Goal: Task Accomplishment & Management: Complete application form

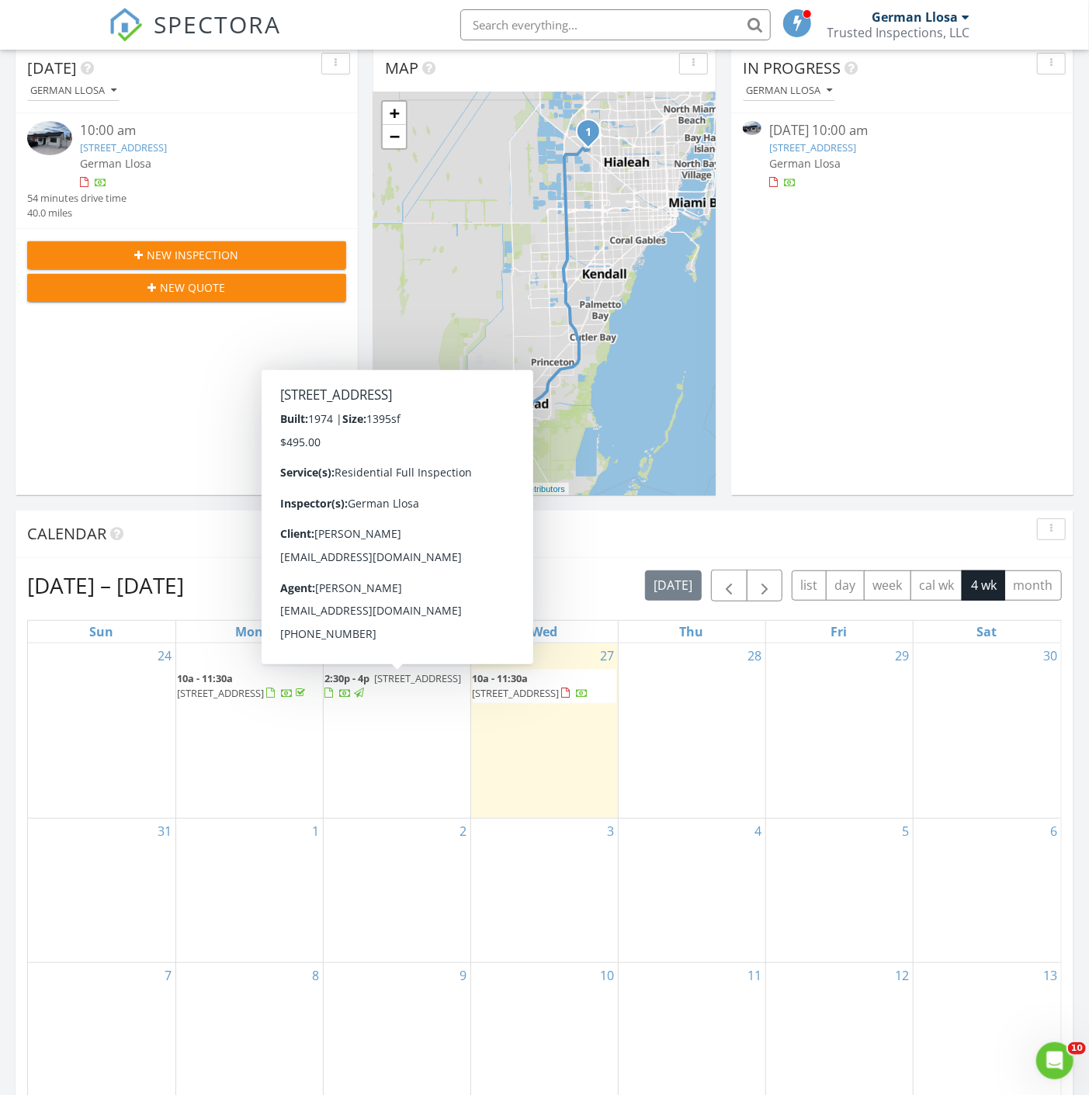
scroll to position [1440, 1116]
click at [238, 368] on div "Today German Llosa 10:00 am 9058 NW 115th St, Hialeah Gardens, FL 33018 German …" at bounding box center [187, 270] width 342 height 450
click at [394, 685] on span "2:30p - 4p 13771 SW 84th St C, Miami 33183" at bounding box center [397, 686] width 144 height 30
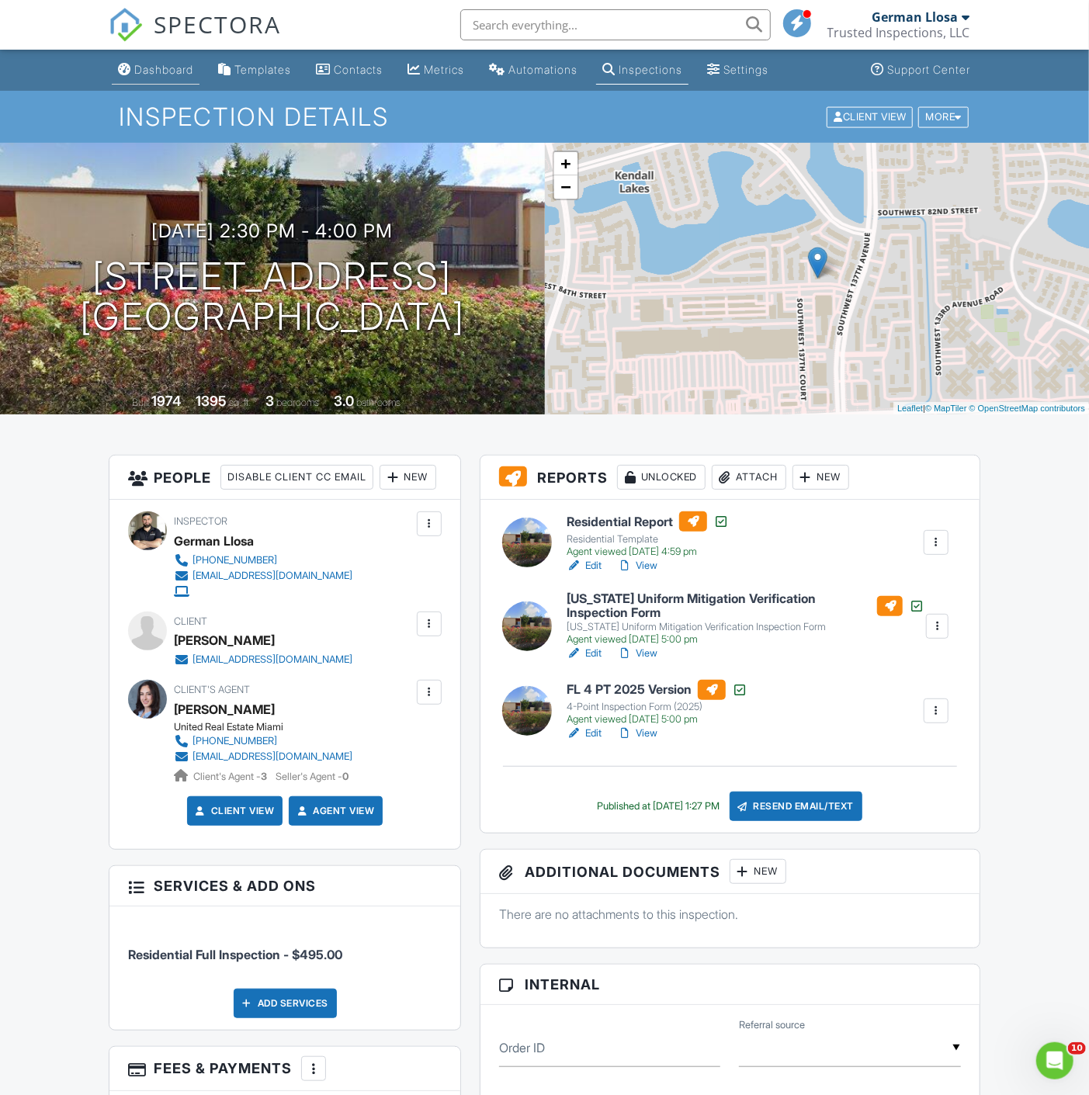
click at [177, 67] on div "Dashboard" at bounding box center [163, 69] width 59 height 13
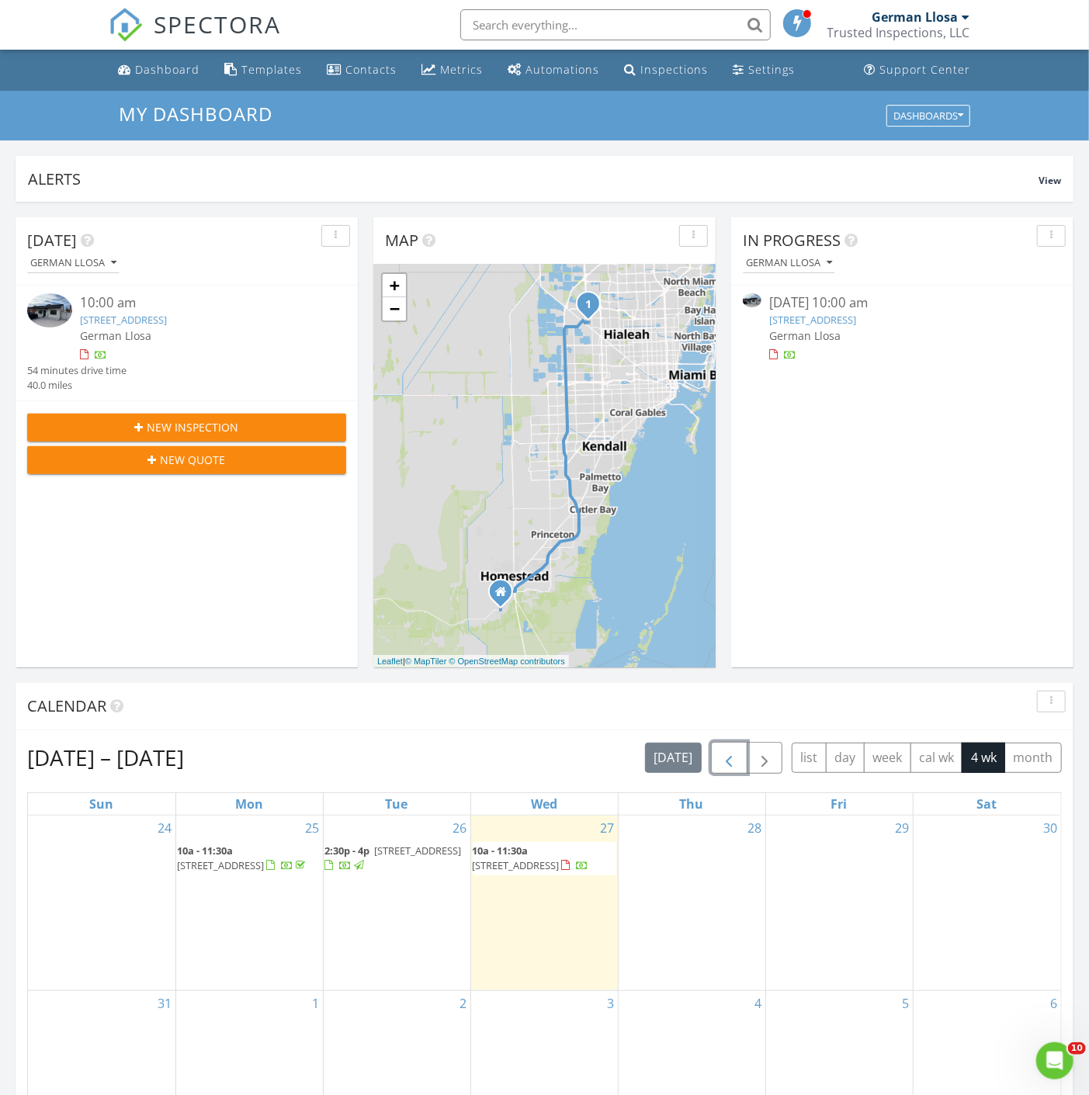
click at [731, 762] on span "button" at bounding box center [729, 758] width 19 height 19
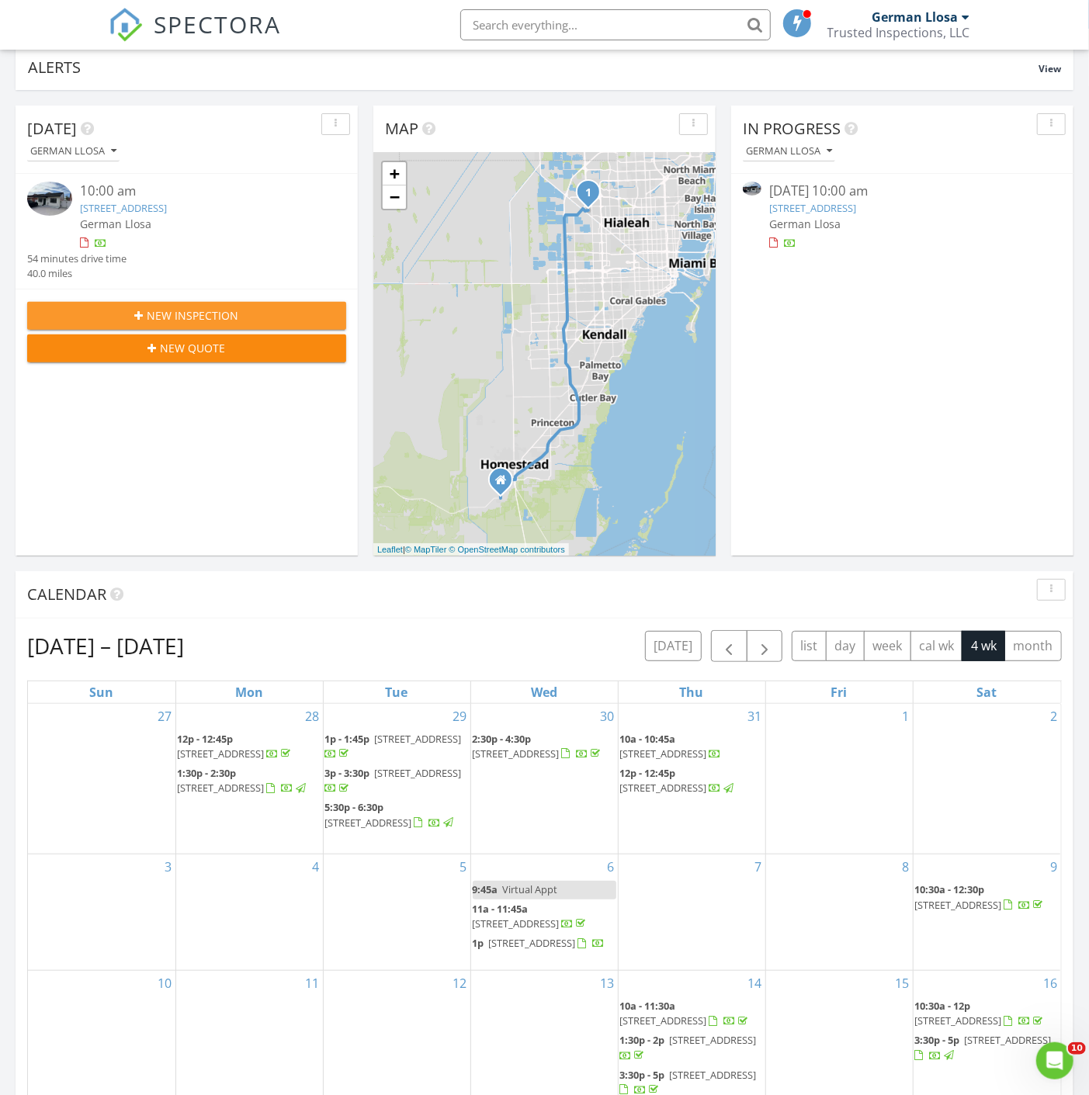
scroll to position [86, 0]
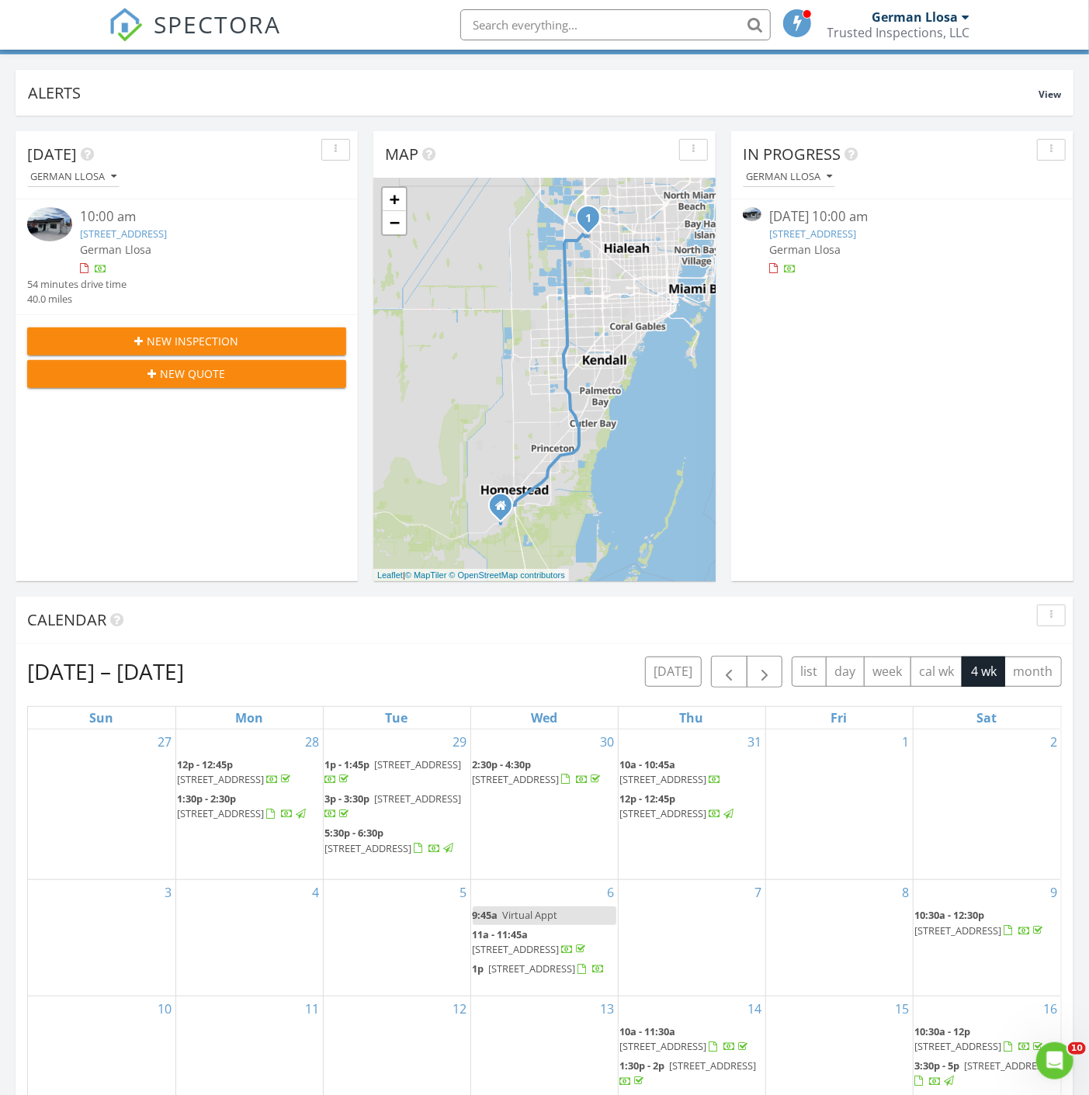
click at [189, 351] on button "New Inspection" at bounding box center [186, 342] width 319 height 28
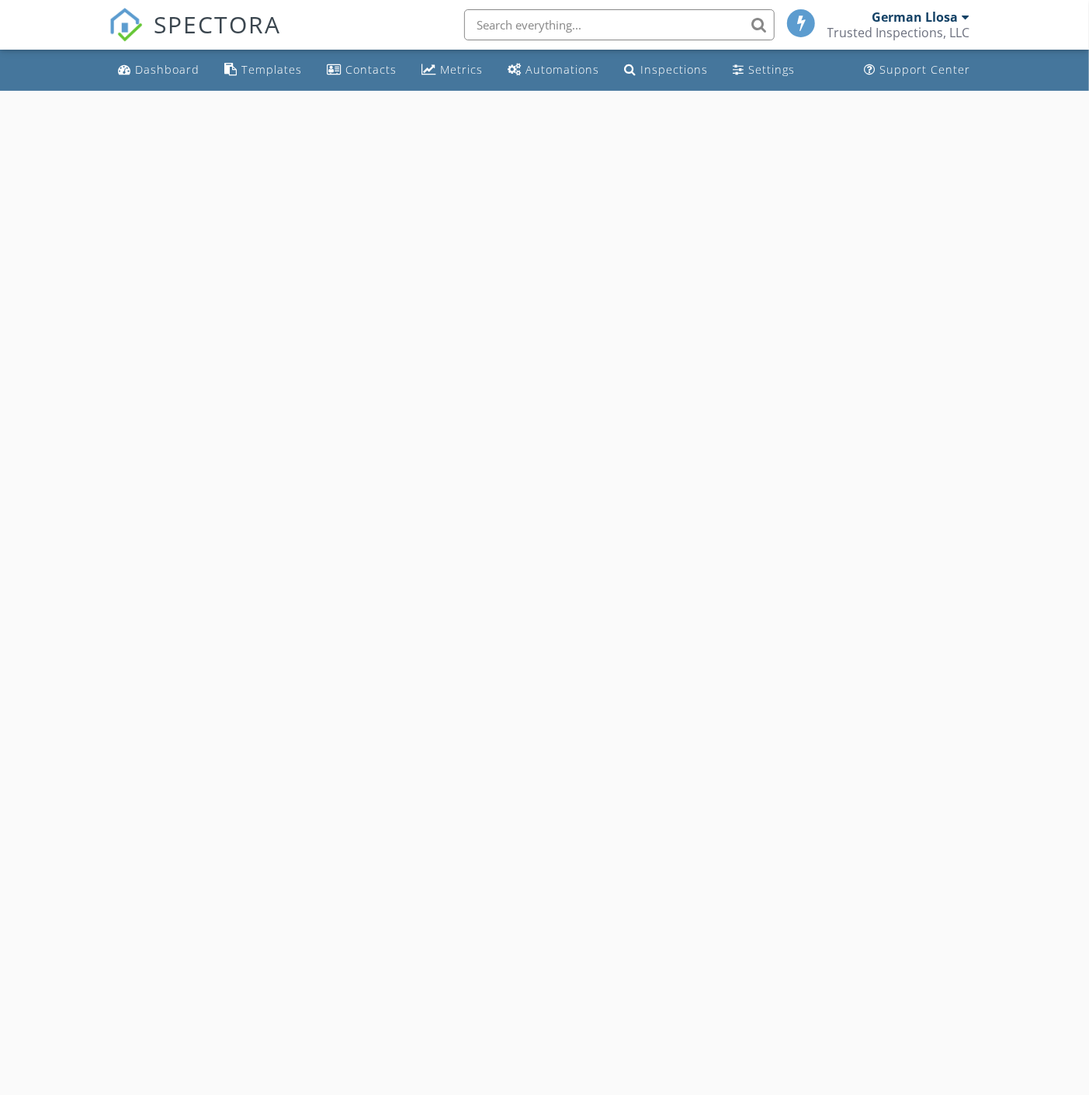
select select "7"
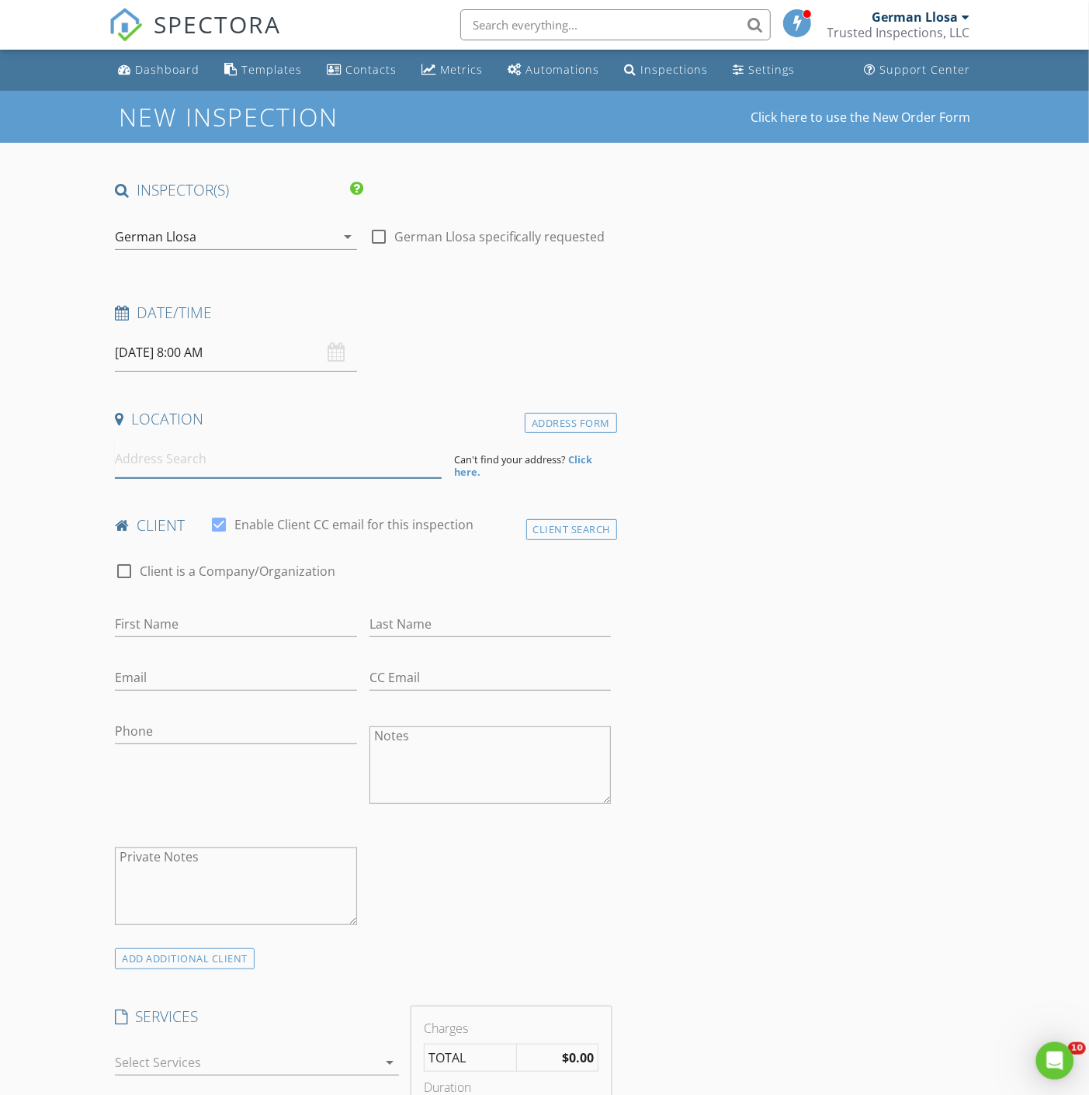
click at [167, 461] on input at bounding box center [278, 459] width 326 height 38
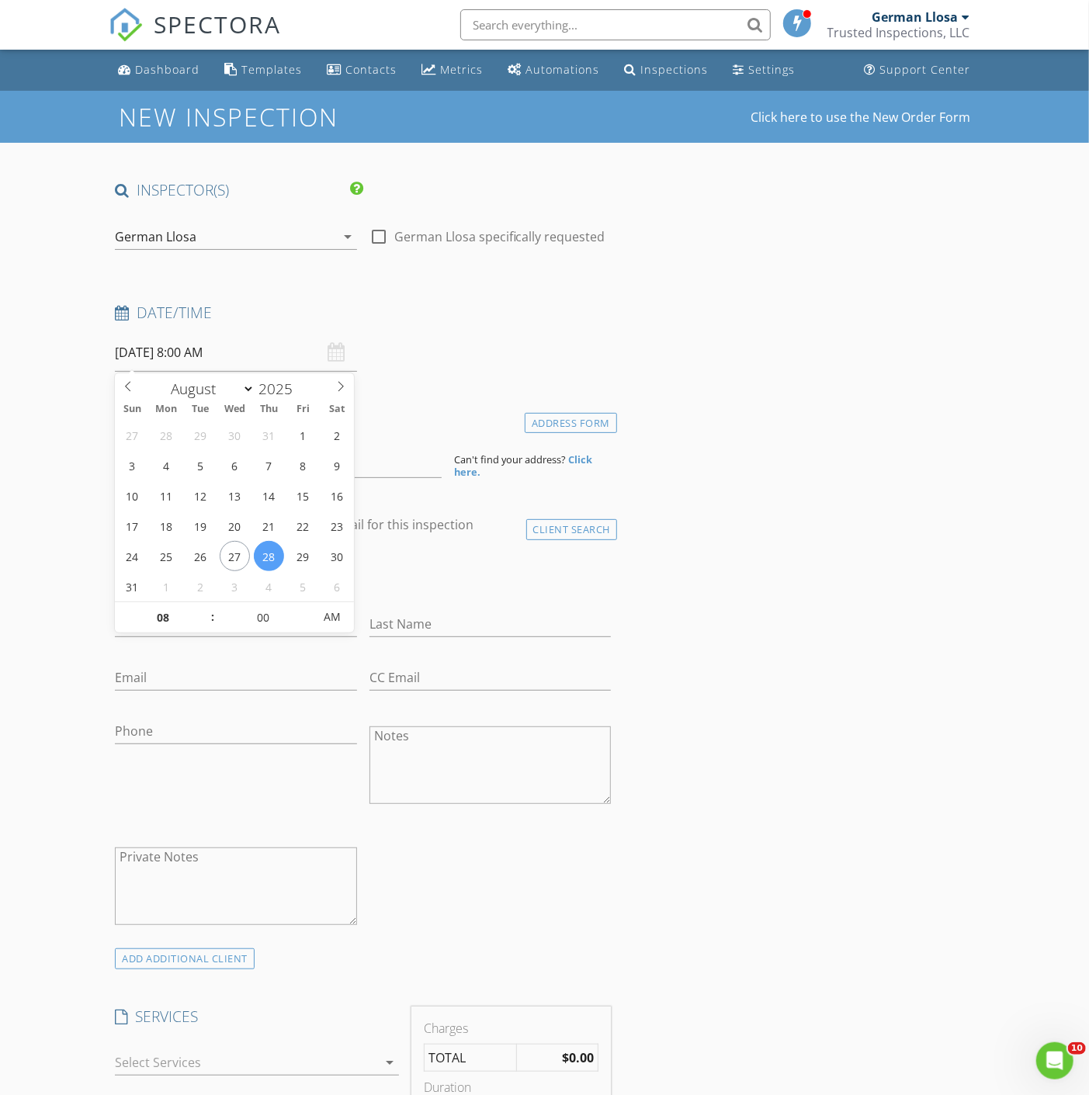
click at [182, 359] on input "08/28/2025 8:00 AM" at bounding box center [235, 353] width 241 height 38
type input "09"
type input "08/28/2025 9:00 AM"
click at [203, 614] on span at bounding box center [205, 610] width 11 height 16
type input "10"
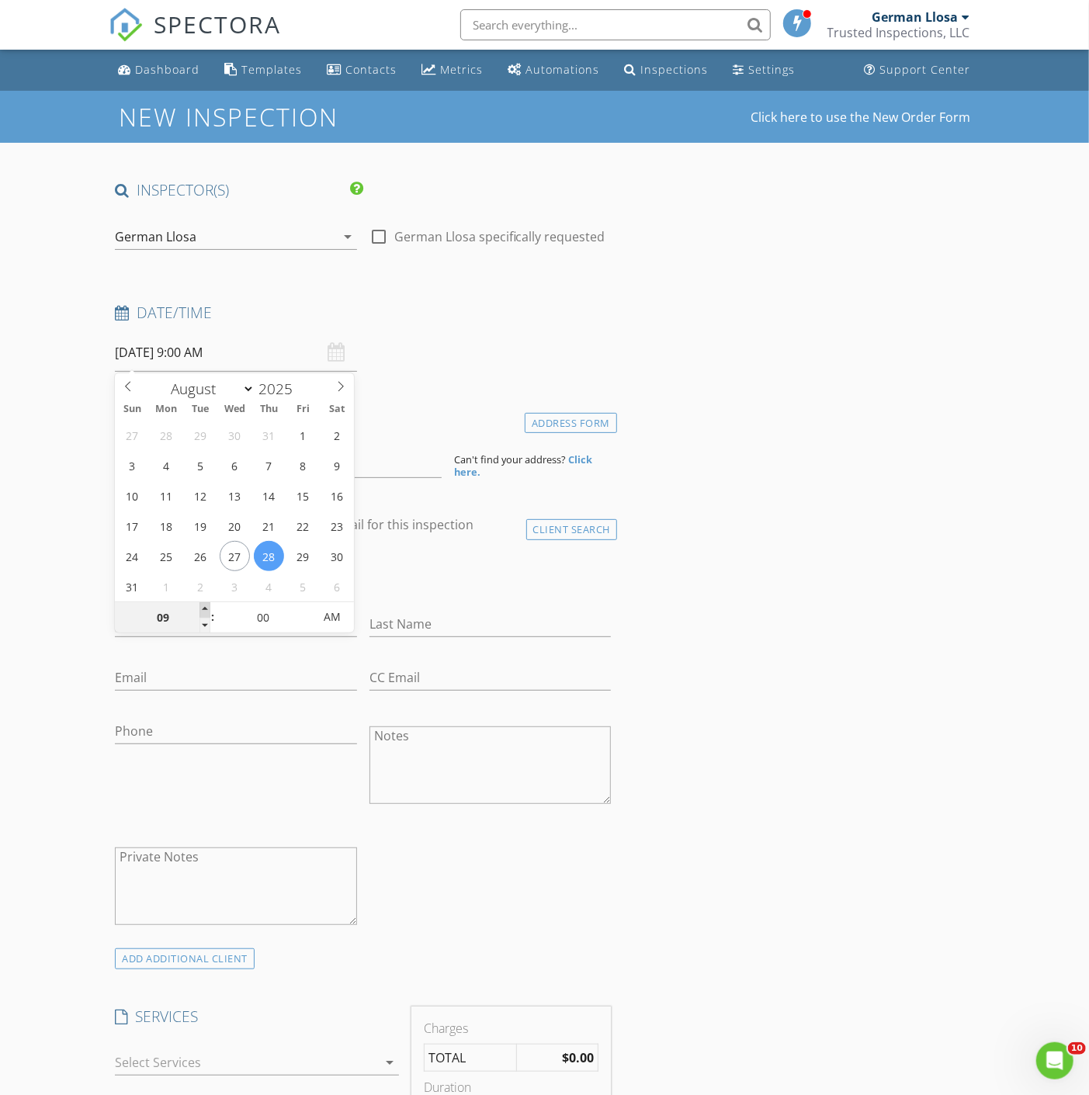
type input "08/28/2025 10:00 AM"
click at [203, 609] on span at bounding box center [205, 610] width 11 height 16
type input "11"
type input "08/28/2025 11:00 AM"
click at [203, 609] on span at bounding box center [205, 610] width 11 height 16
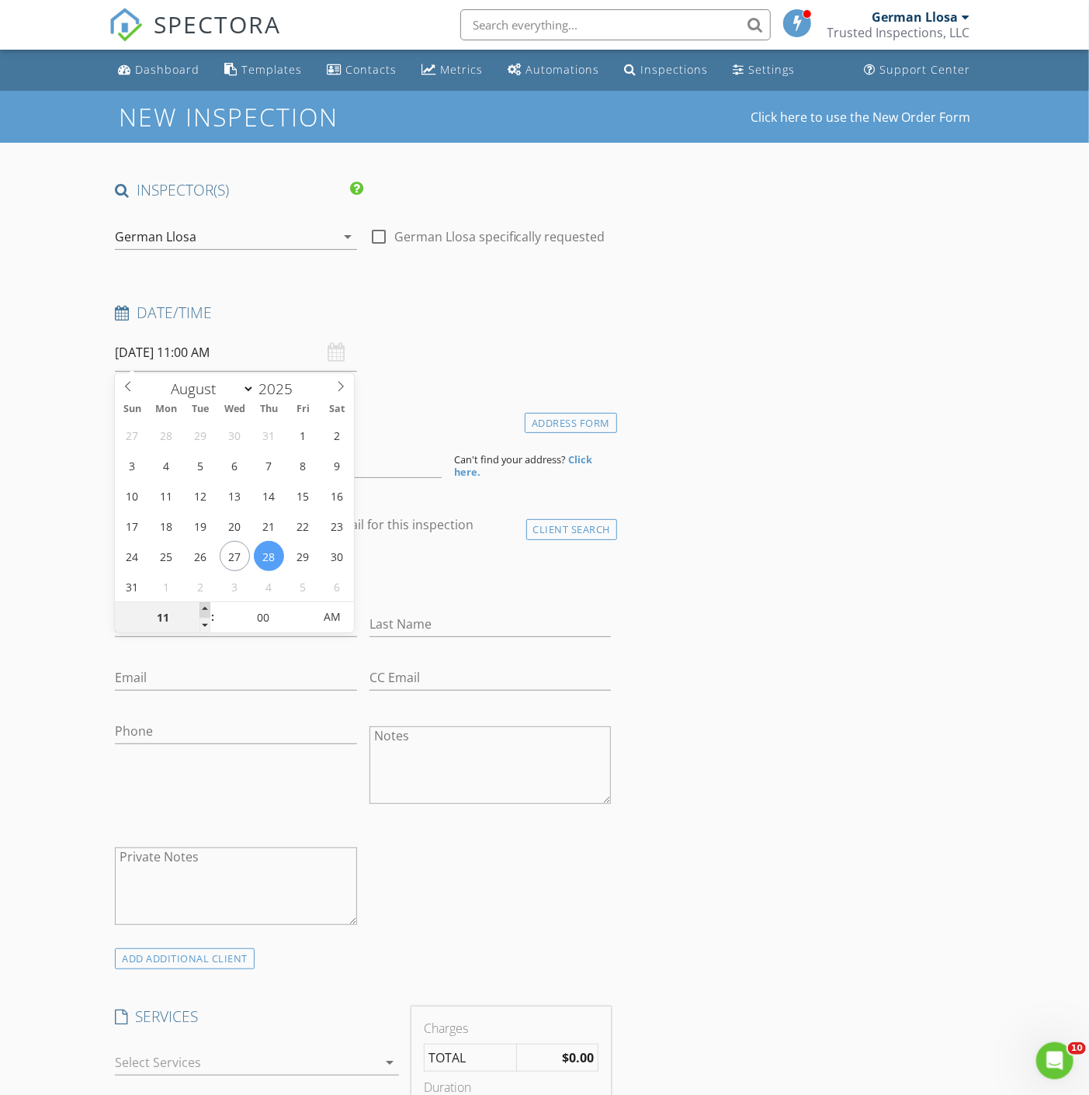
type input "12"
type input "08/28/2025 12:00 PM"
click at [203, 609] on span at bounding box center [205, 610] width 11 height 16
type input "01"
type input "08/28/2025 1:00 PM"
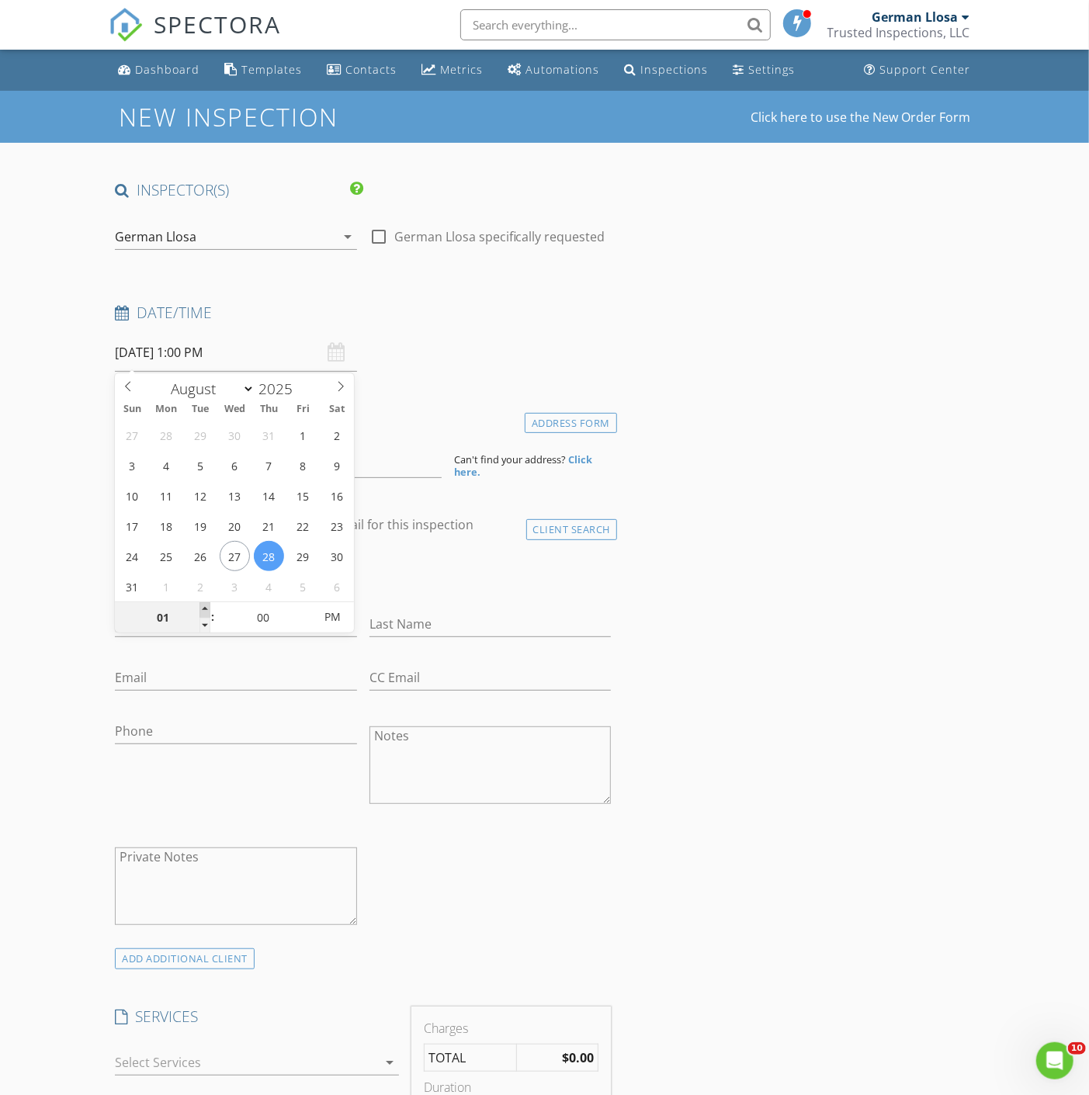
click at [203, 609] on span at bounding box center [205, 610] width 11 height 16
type input "12"
type input "08/28/2025 12:00 PM"
click at [204, 621] on span at bounding box center [205, 626] width 11 height 16
type input "05"
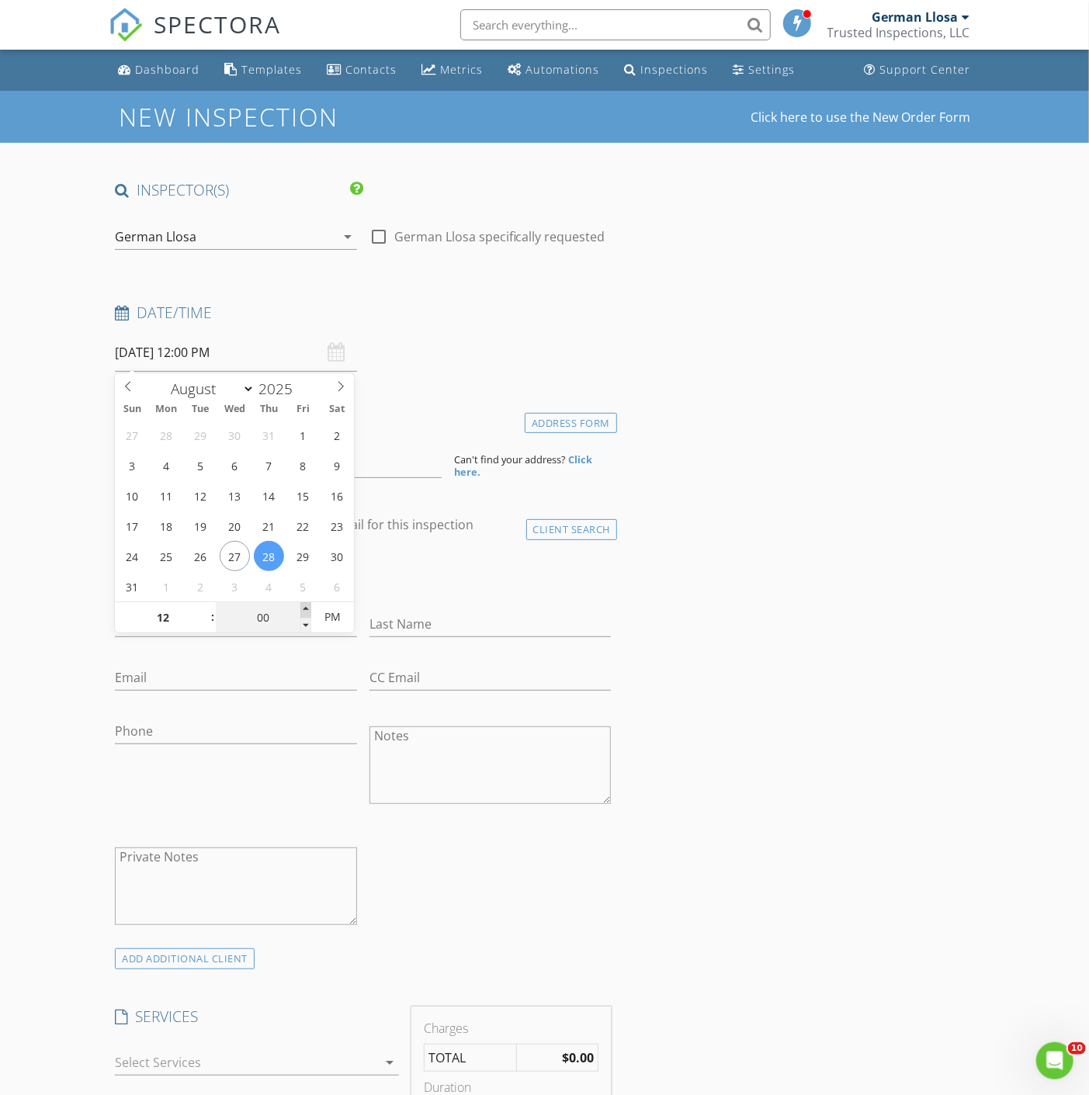
type input "08/28/2025 12:05 PM"
click at [300, 605] on span at bounding box center [305, 610] width 11 height 16
type input "10"
type input "08/28/2025 12:10 PM"
click at [301, 605] on span at bounding box center [305, 610] width 11 height 16
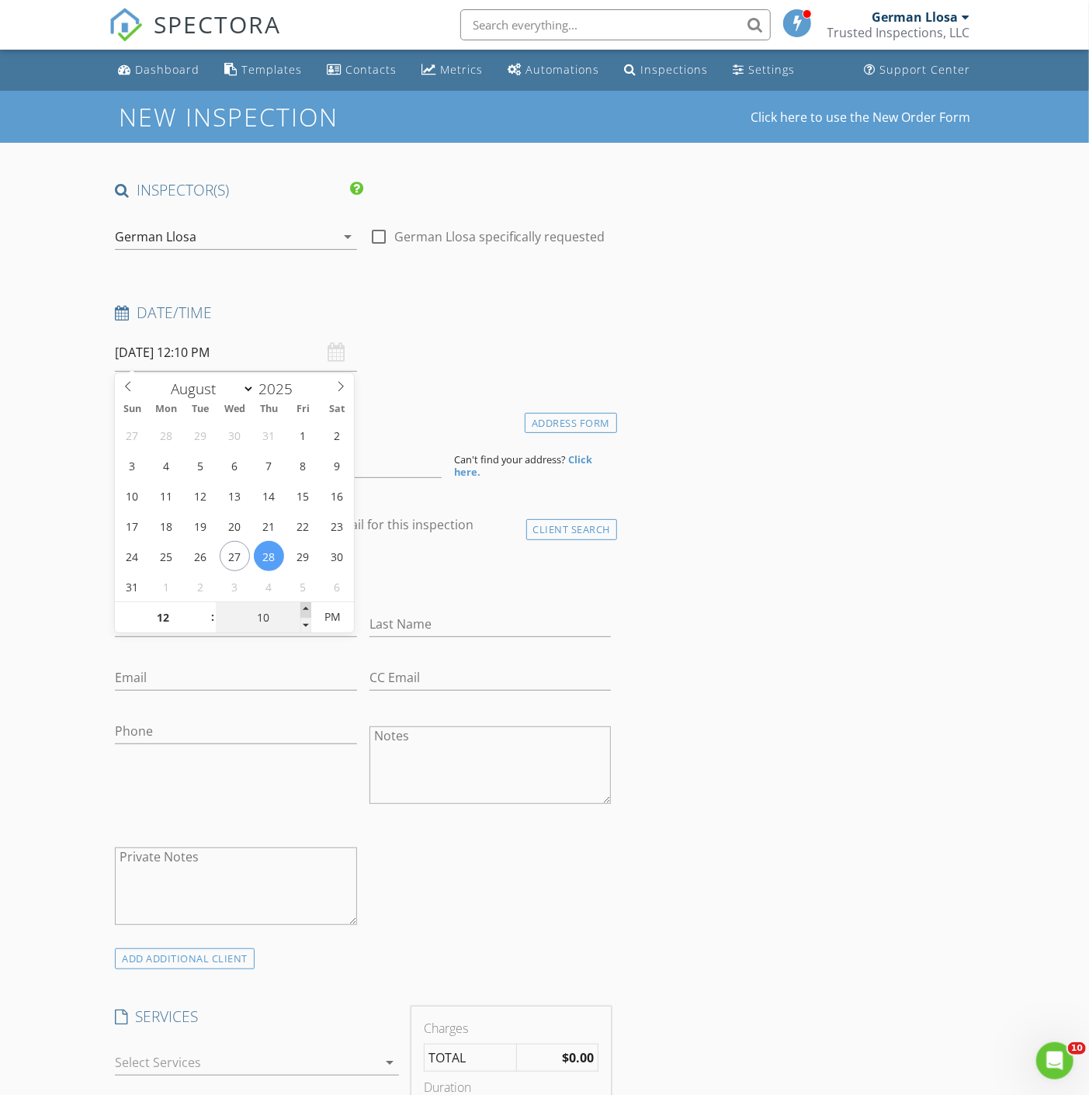
type input "15"
type input "08/28/2025 12:15 PM"
click at [301, 606] on span at bounding box center [305, 610] width 11 height 16
type input "20"
type input "08/28/2025 12:20 PM"
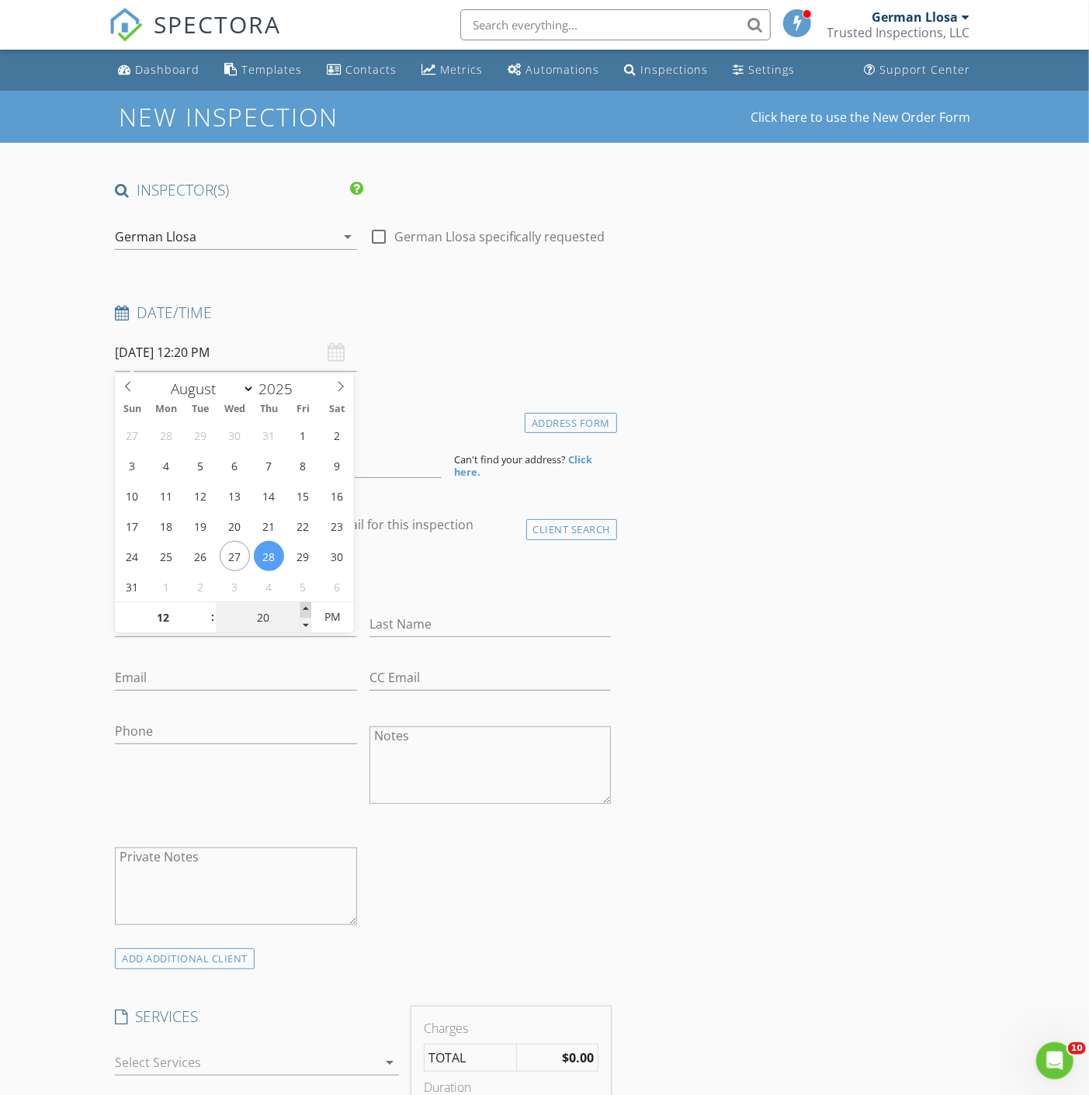
click at [301, 606] on span at bounding box center [305, 610] width 11 height 16
type input "25"
type input "08/28/2025 12:25 PM"
click at [301, 606] on span at bounding box center [305, 610] width 11 height 16
type input "30"
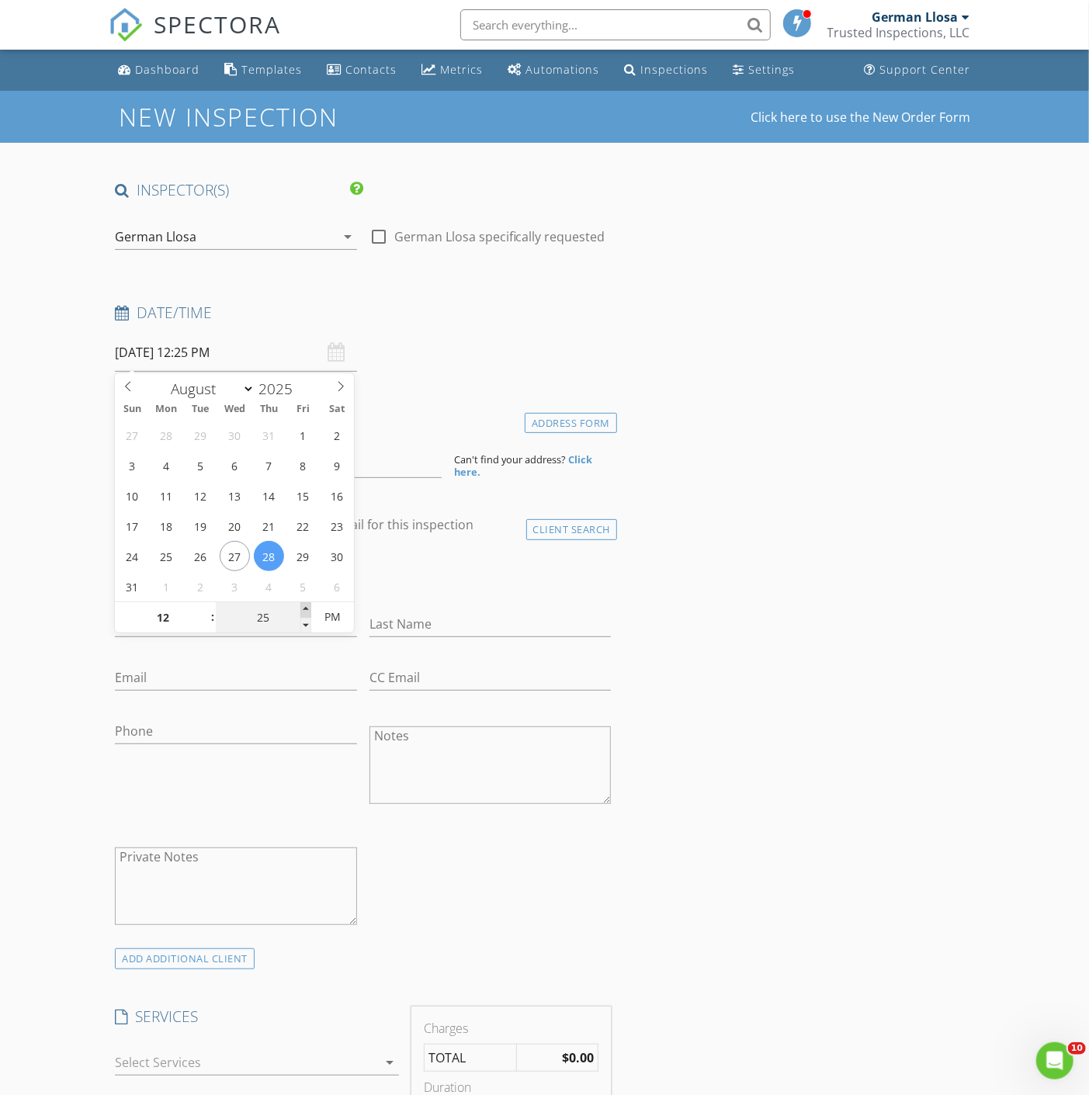
type input "[DATE] 12:30 PM"
click at [301, 606] on span at bounding box center [305, 610] width 11 height 16
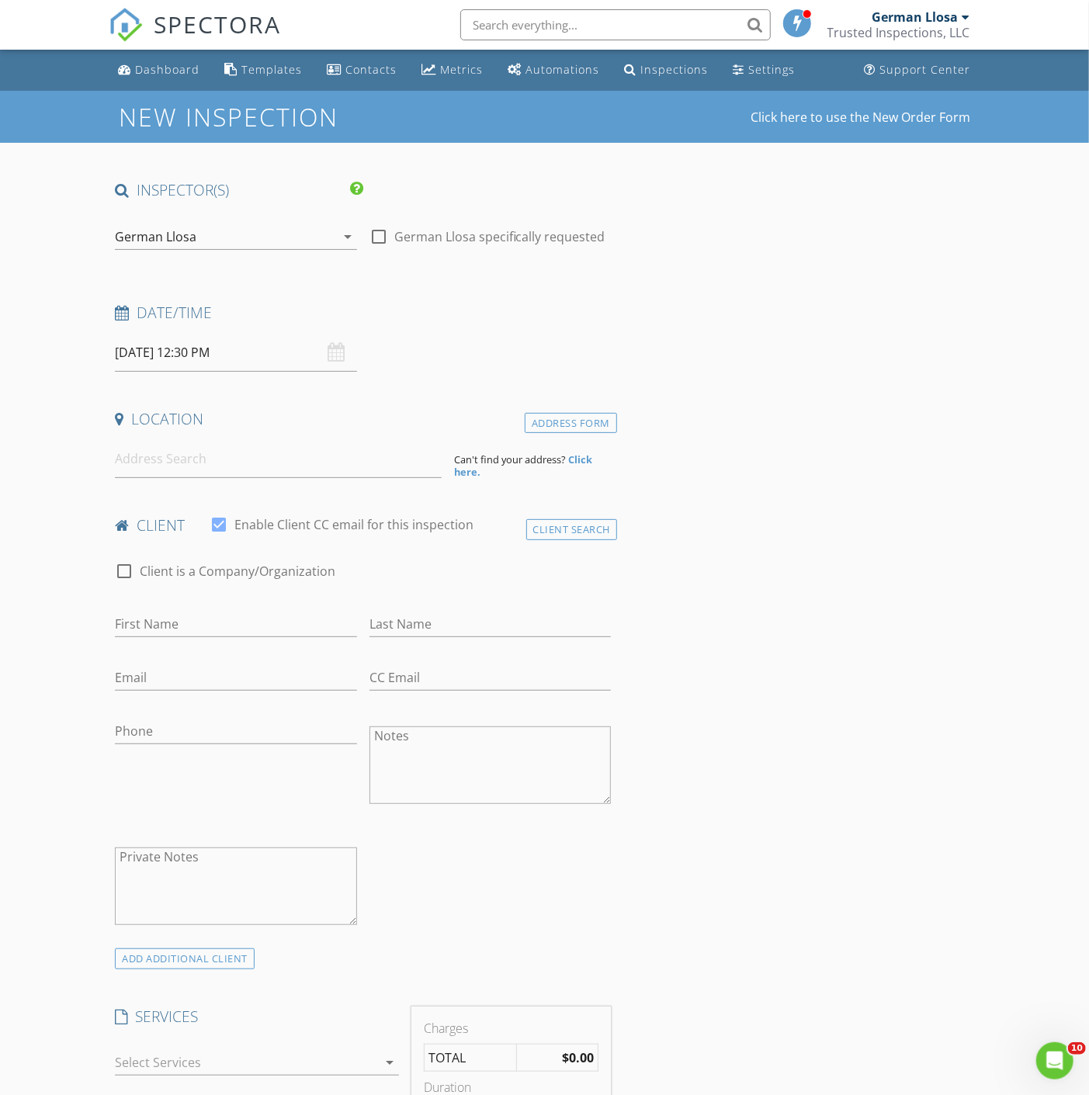
click at [451, 357] on div "Date/Time 08/28/2025 12:30 PM" at bounding box center [363, 337] width 508 height 69
click at [169, 466] on input at bounding box center [278, 459] width 326 height 38
click at [215, 458] on input "2100 park" at bounding box center [278, 459] width 326 height 38
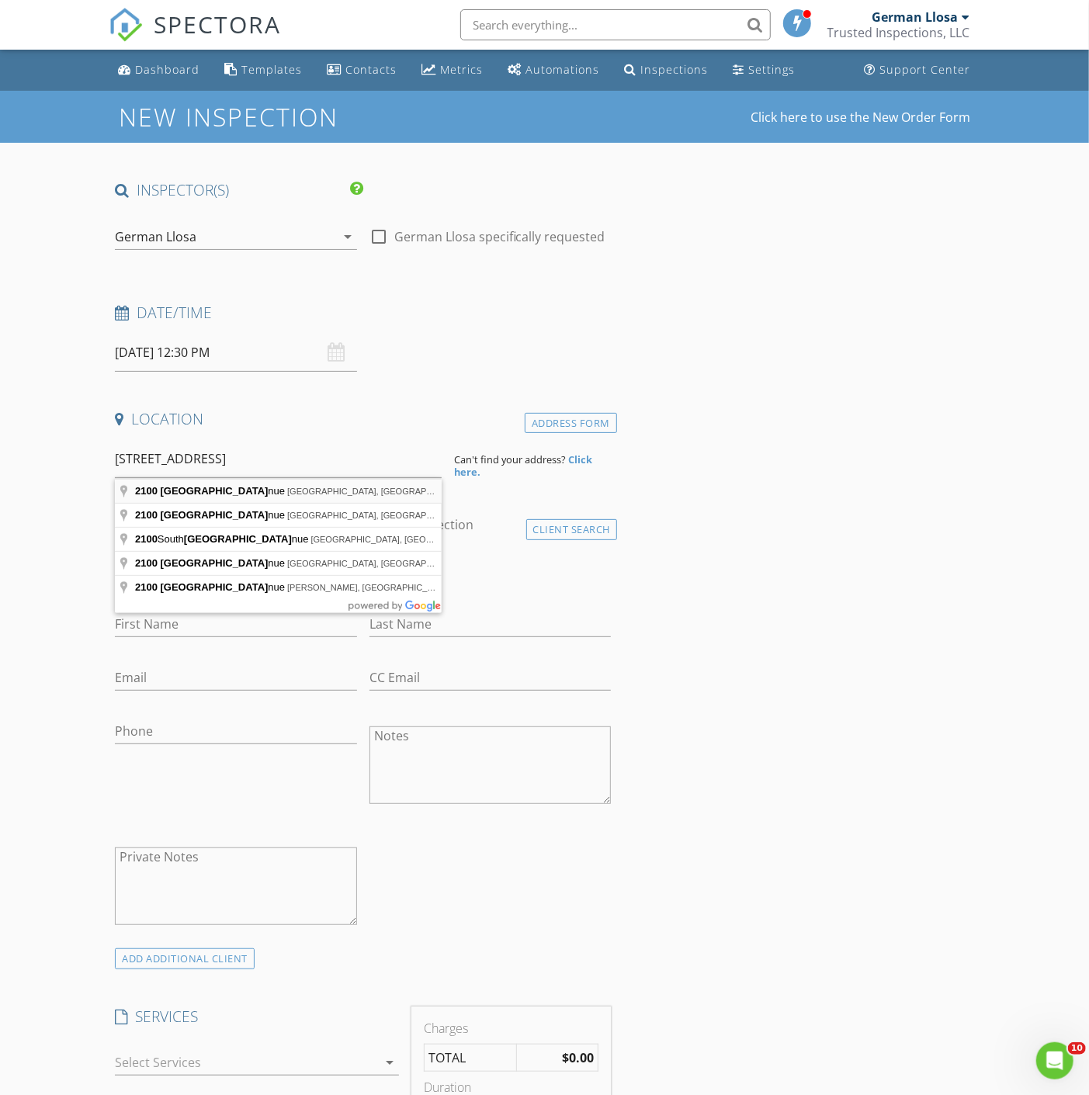
type input "2100 Park Avenue, Miami Beach, FL, USA"
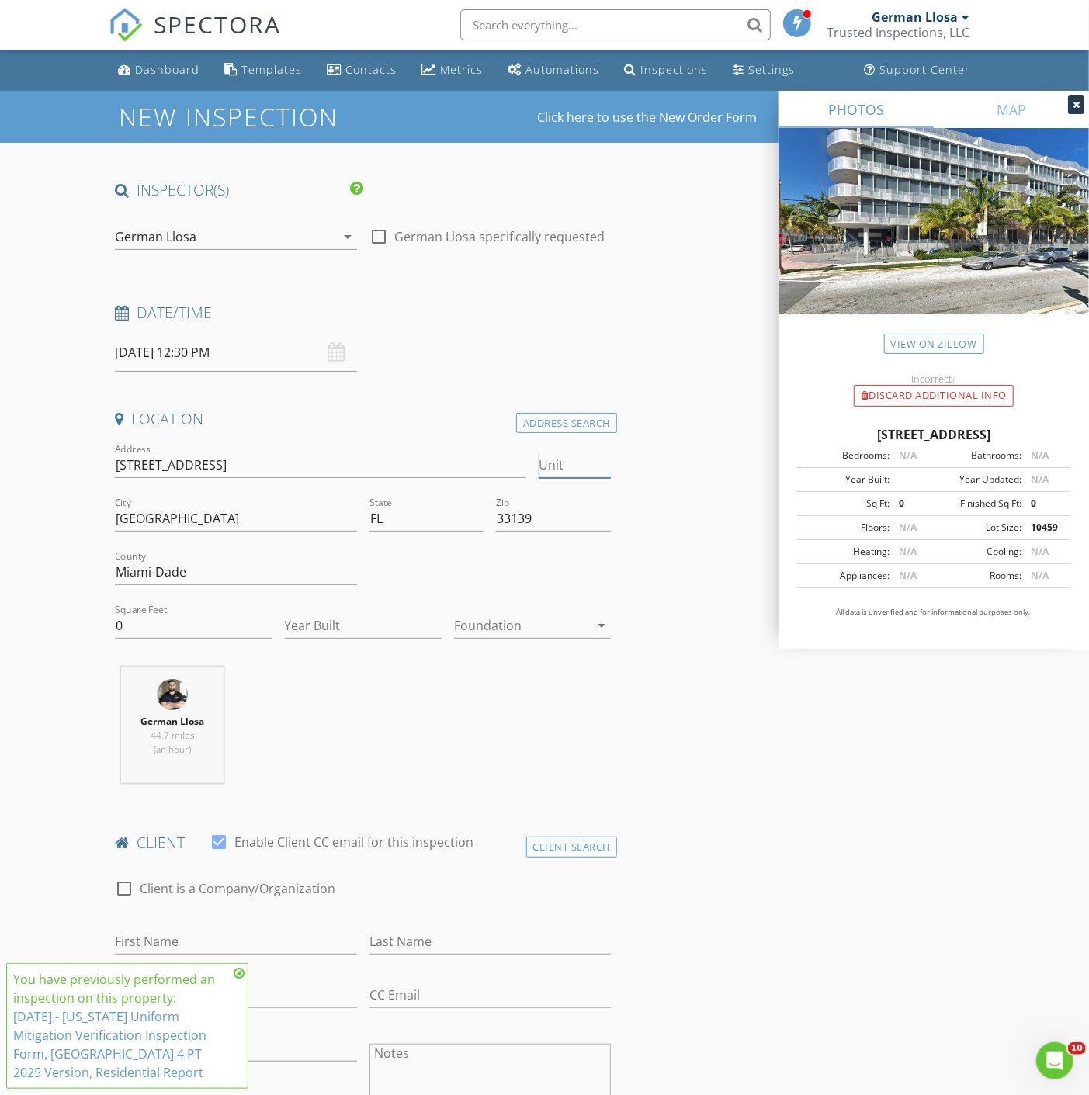
click at [562, 472] on input "Unit" at bounding box center [575, 466] width 72 height 26
type input "207"
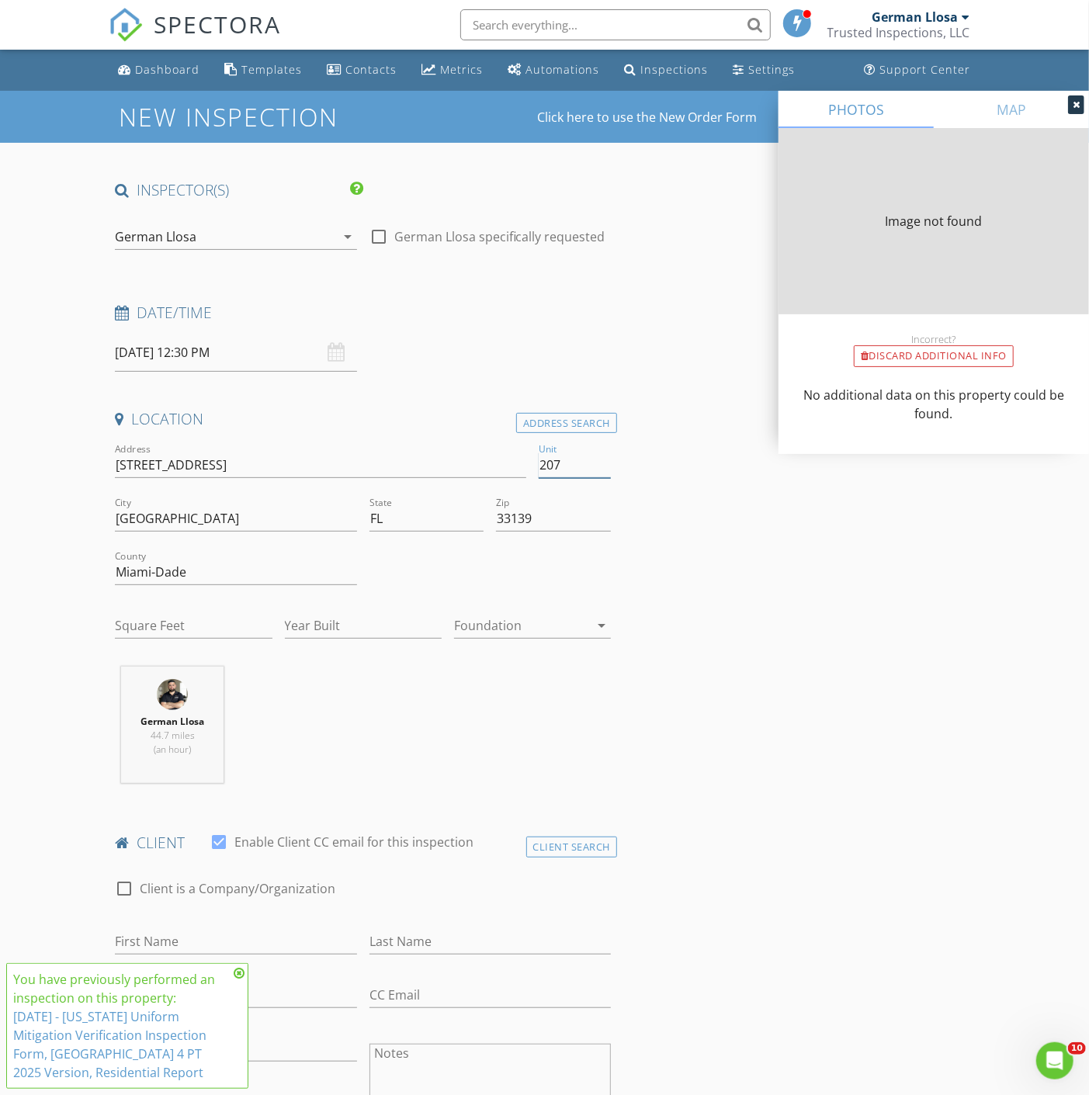
type input "3382"
type input "2011"
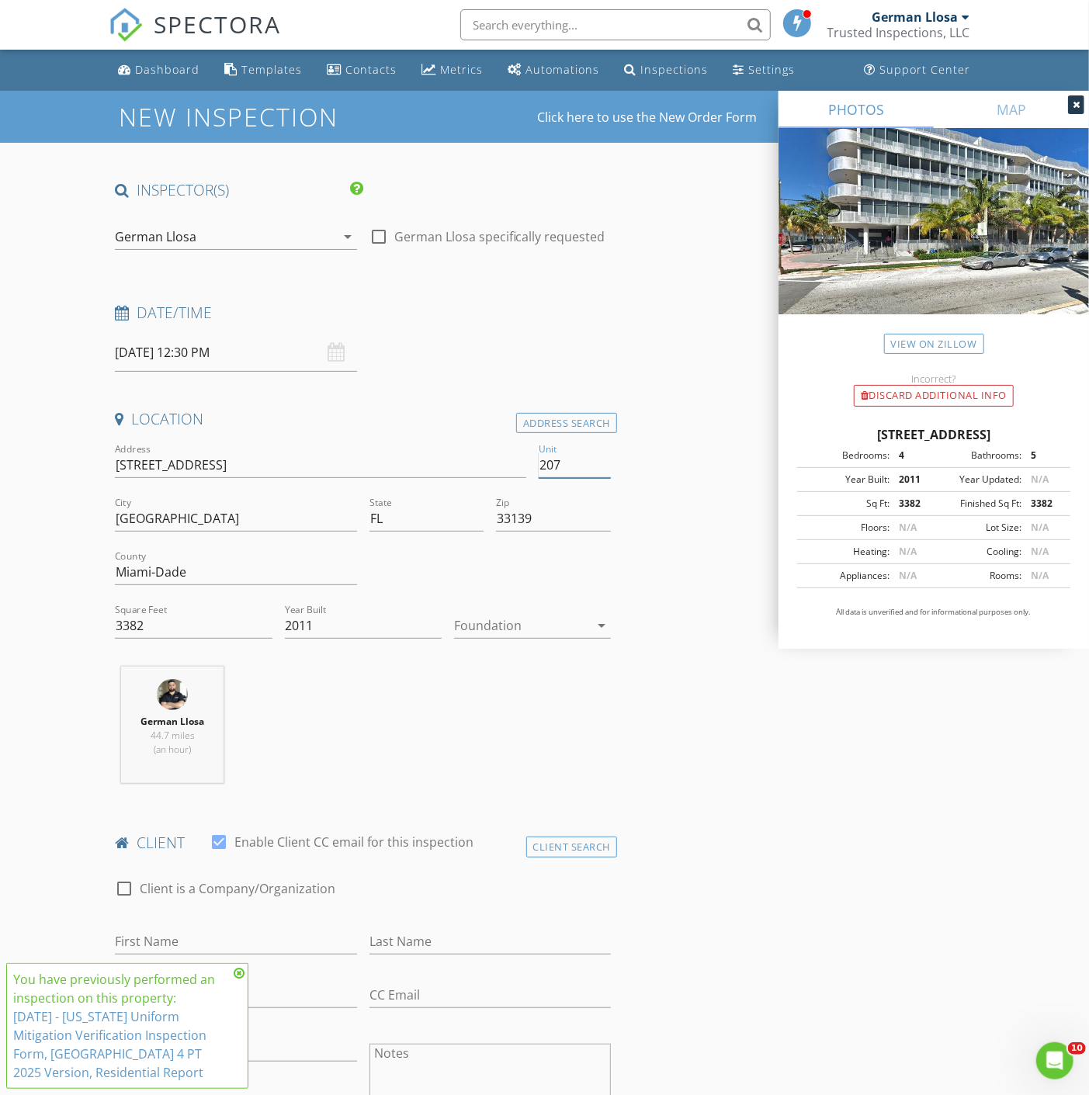
type input "207"
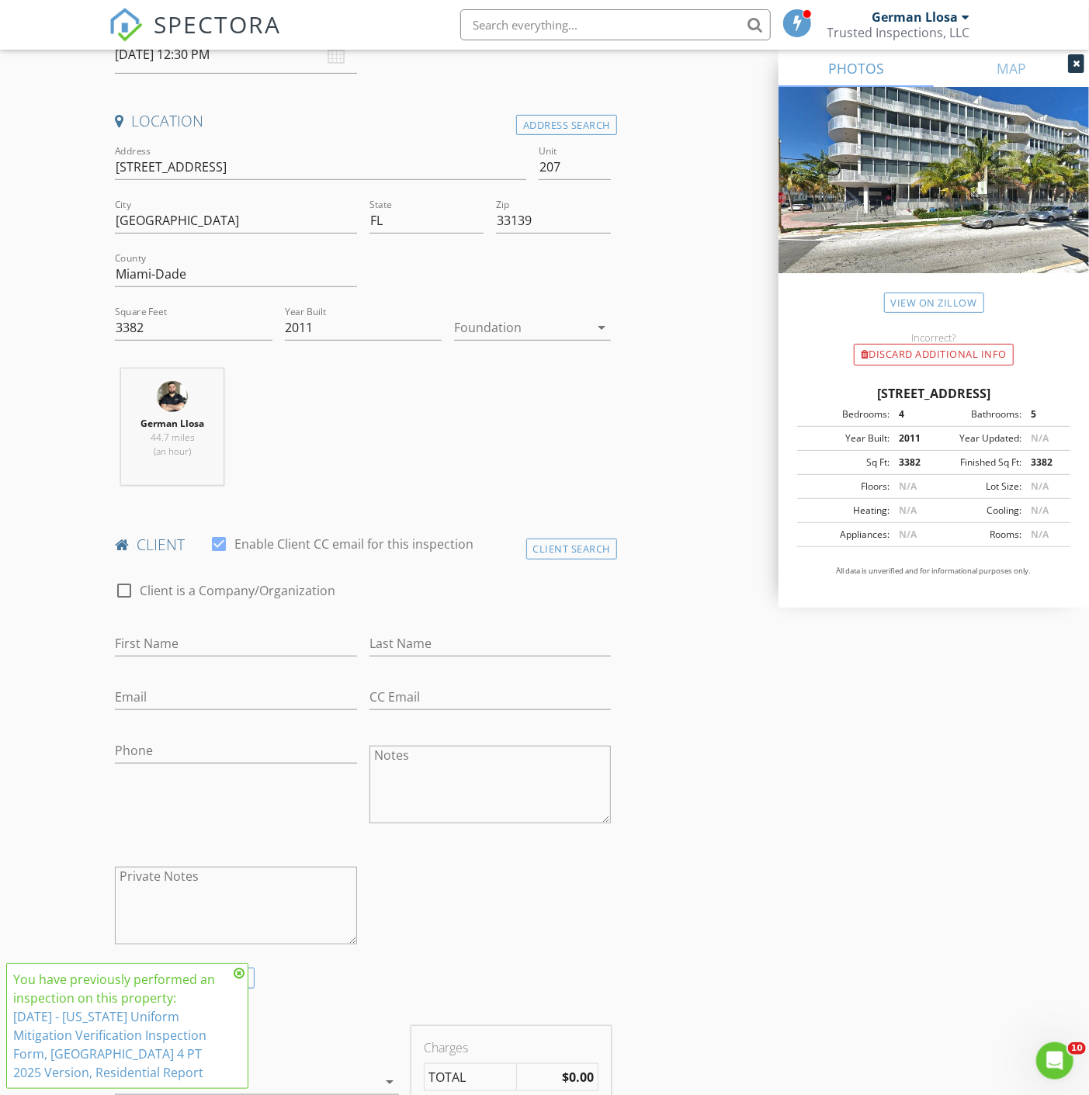
scroll to position [517, 0]
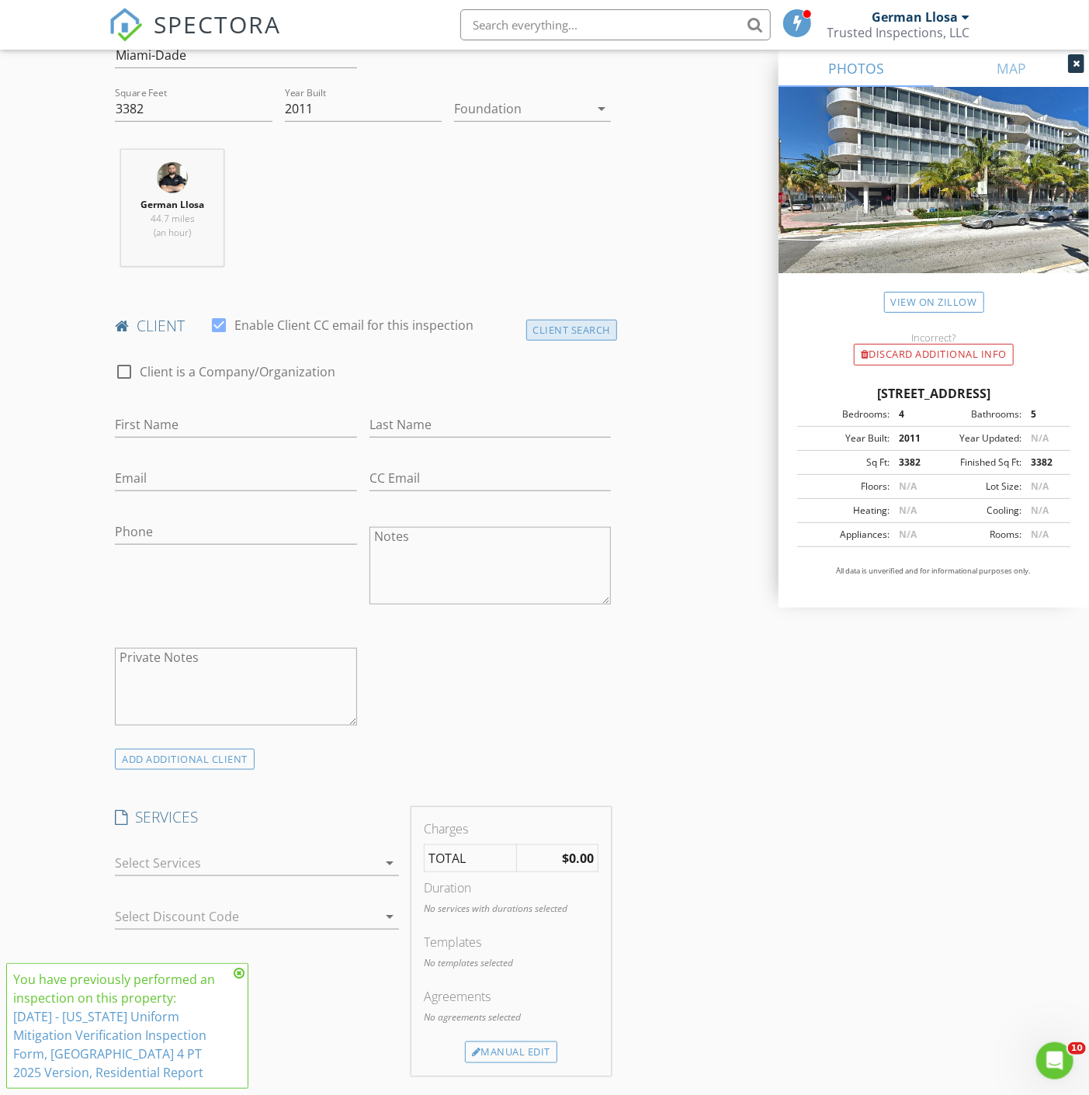
click at [562, 332] on div "Client Search" at bounding box center [572, 330] width 92 height 21
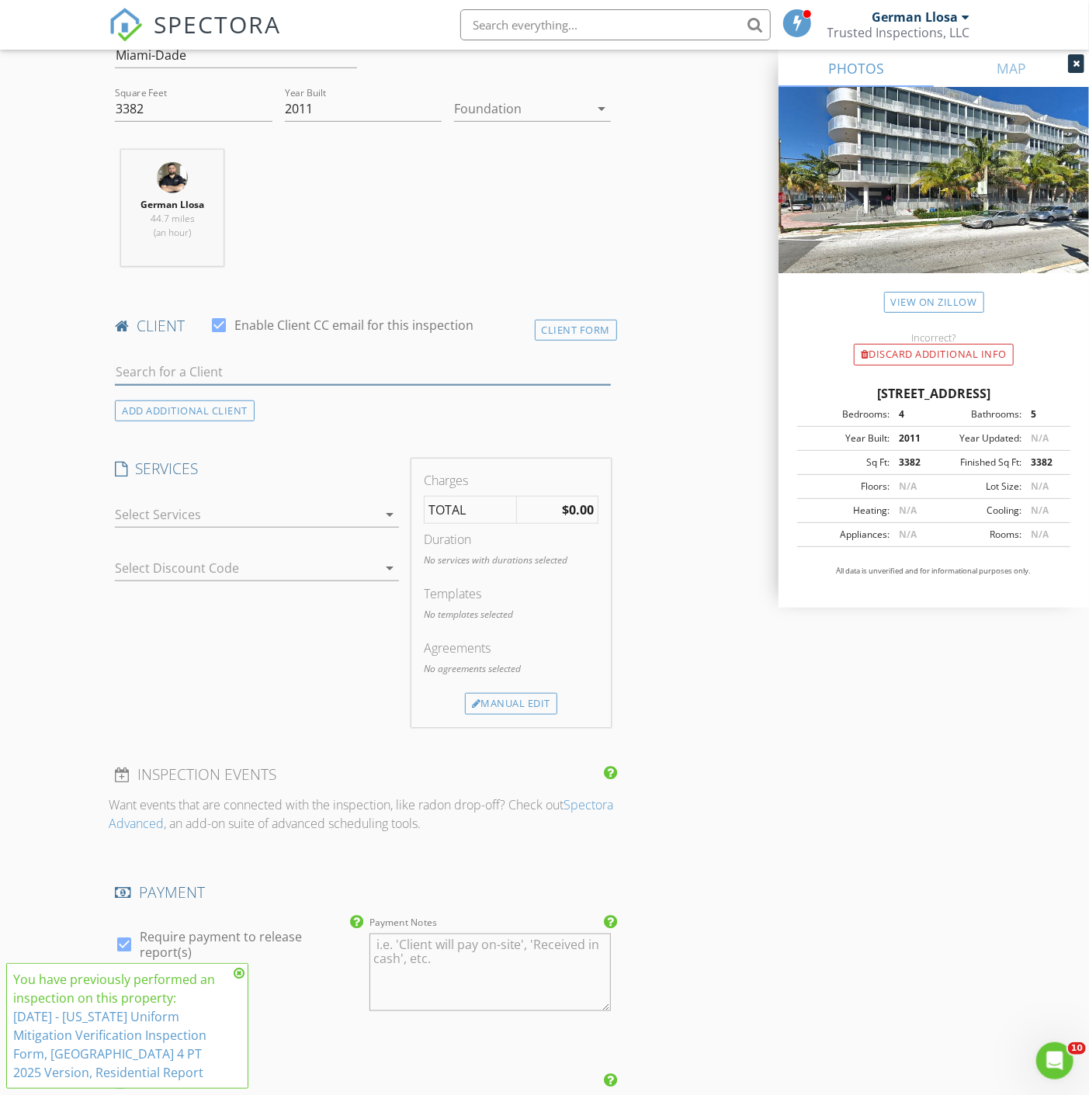
click at [285, 376] on input "text" at bounding box center [363, 372] width 496 height 26
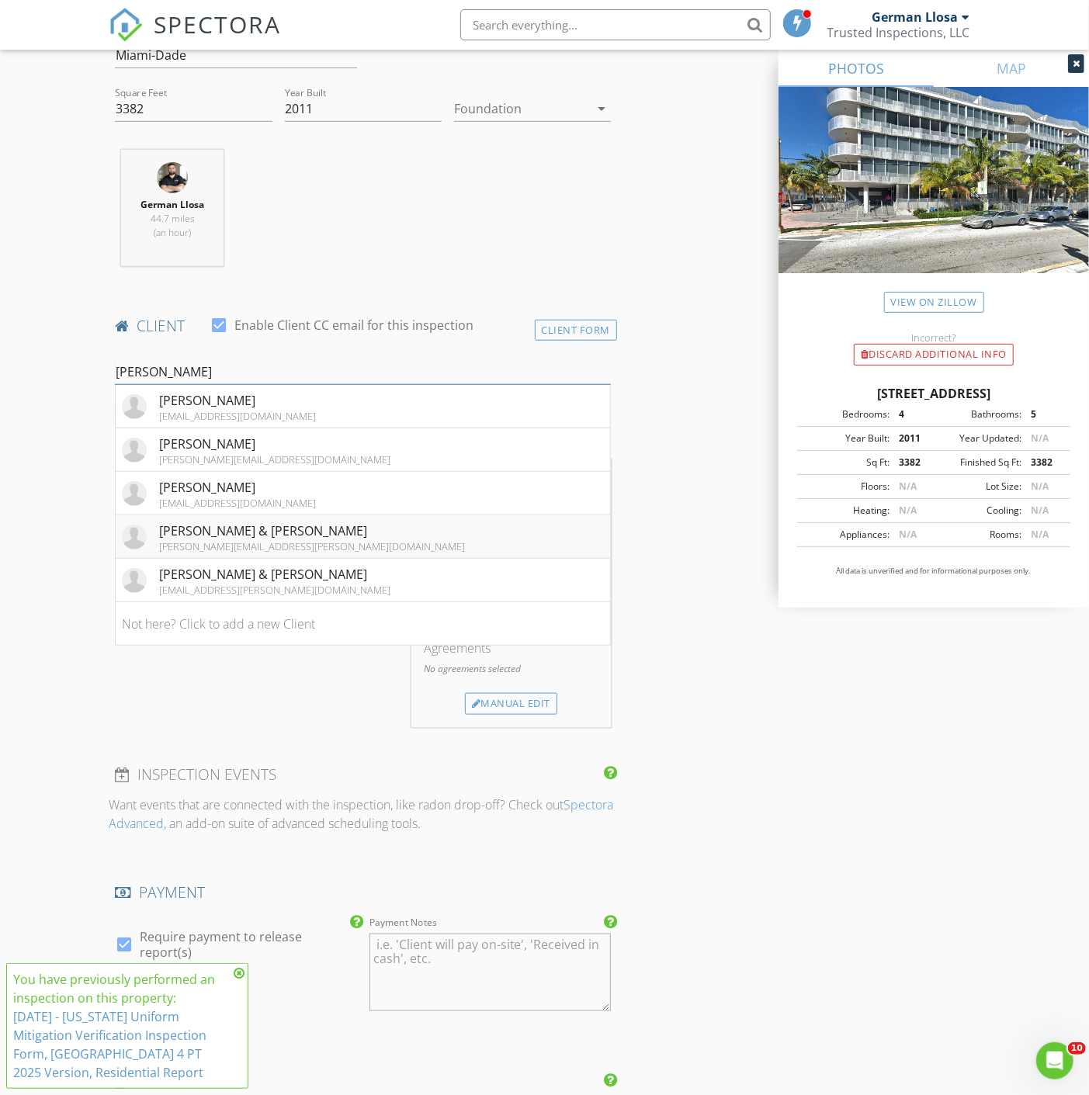
type input "michael"
click at [312, 534] on li "Michael & Amy Hantman michael.hantman@hklaw.com" at bounding box center [363, 536] width 494 height 43
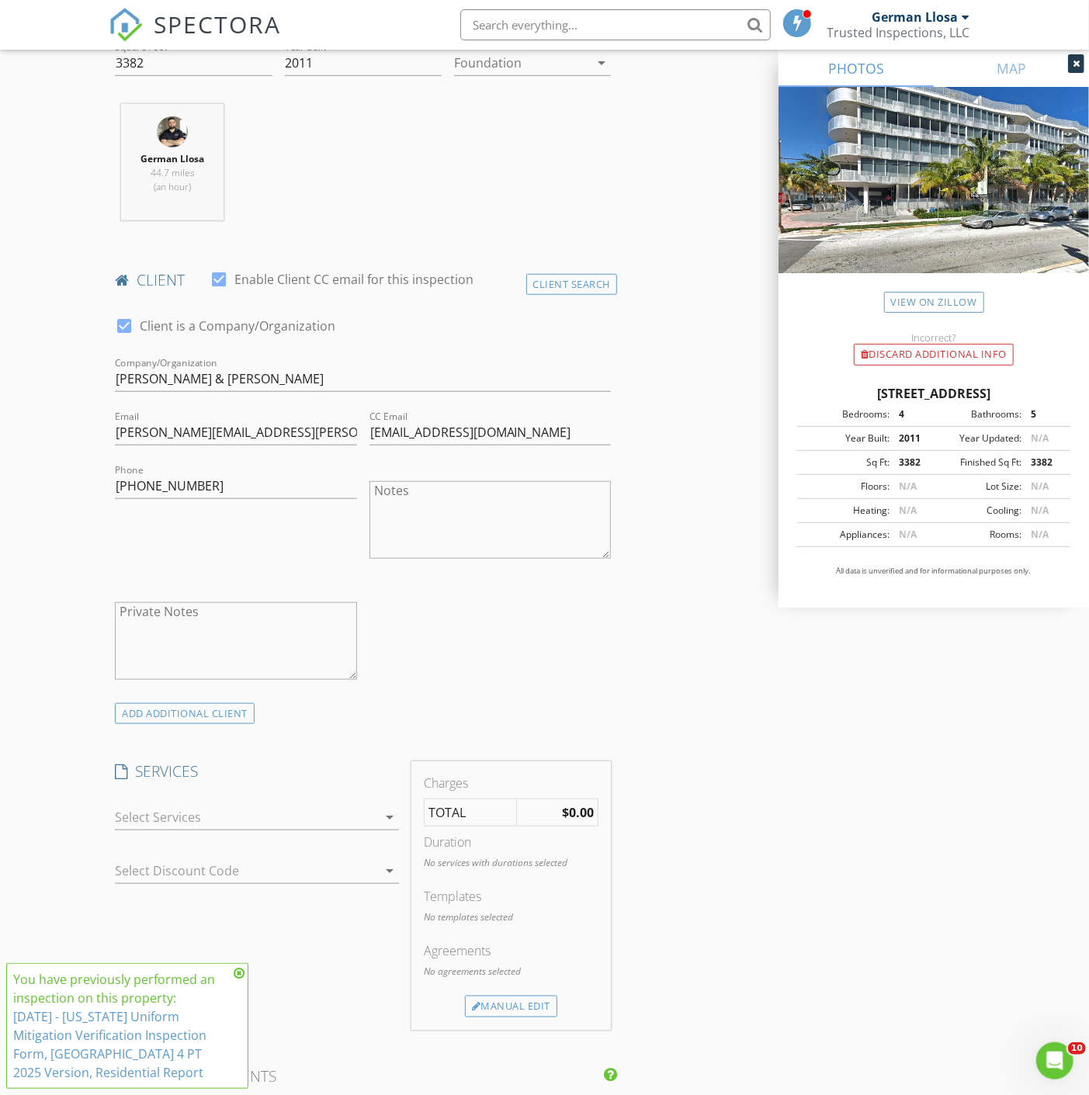
scroll to position [776, 0]
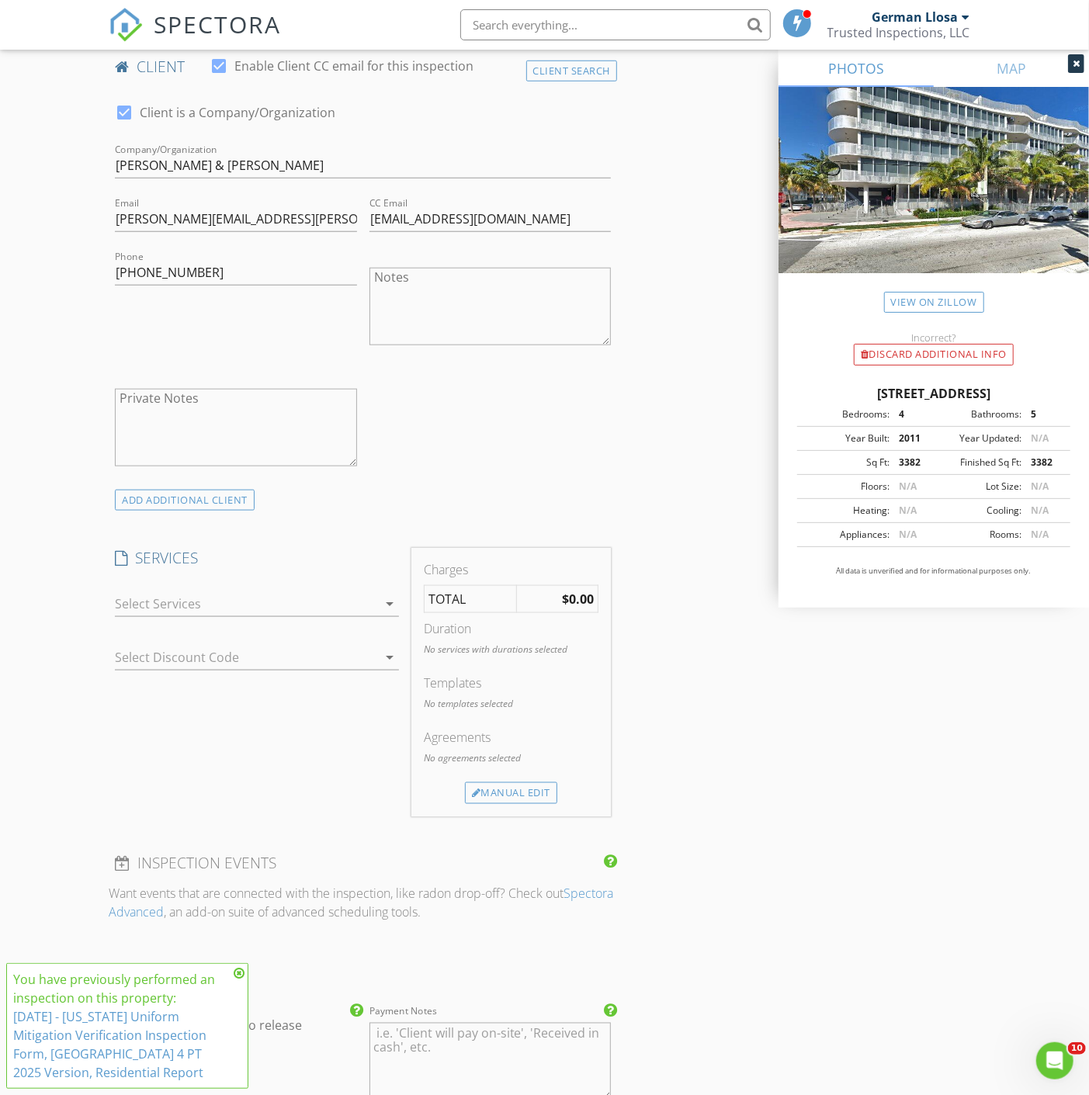
click at [234, 607] on div at bounding box center [246, 604] width 262 height 25
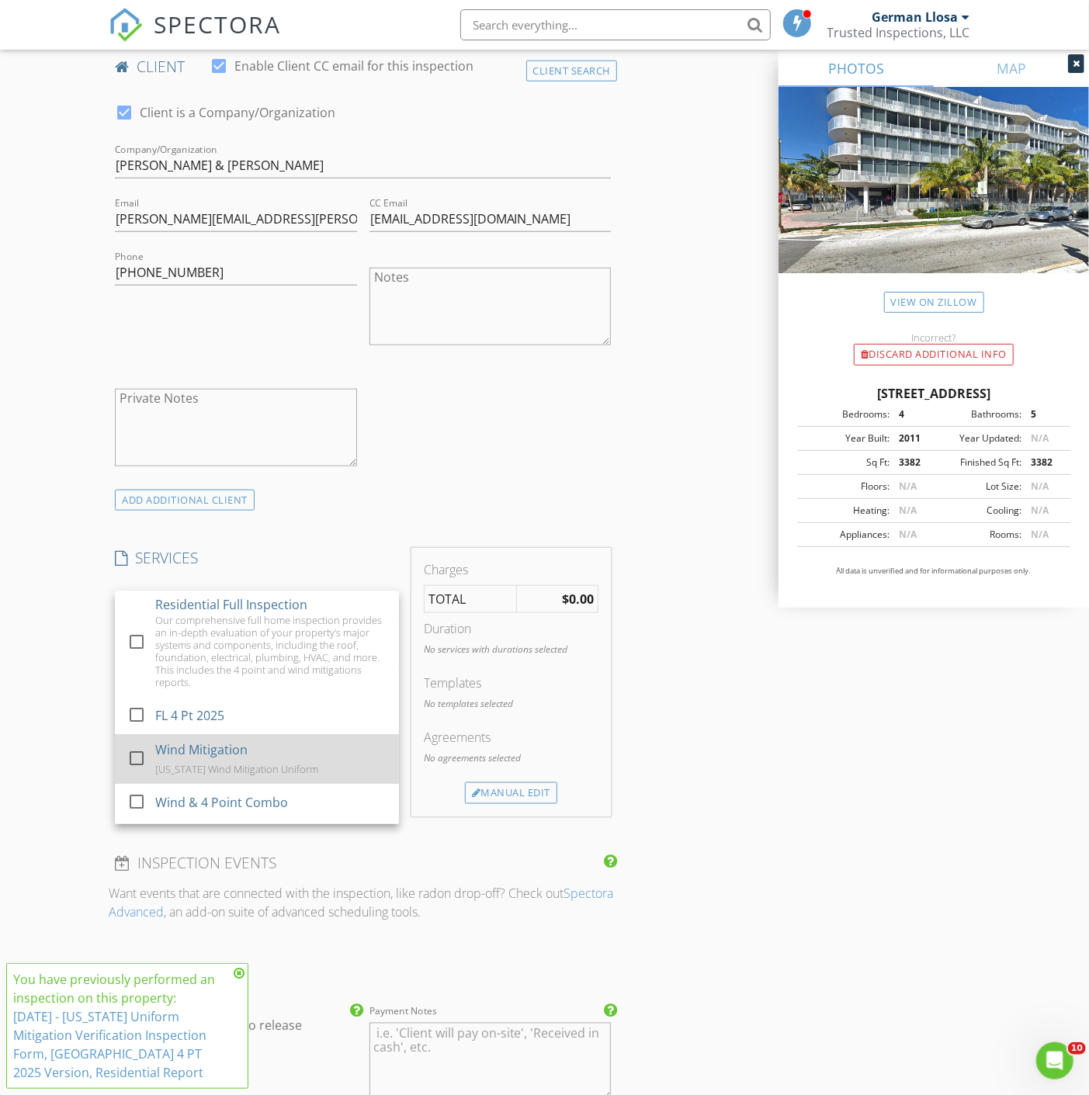
scroll to position [0, 0]
drag, startPoint x: 813, startPoint y: 723, endPoint x: 532, endPoint y: 769, distance: 284.6
click at [796, 730] on div "INSPECTOR(S) check_box German Llosa PRIMARY German Llosa arrow_drop_down check_…" at bounding box center [544, 676] width 871 height 2545
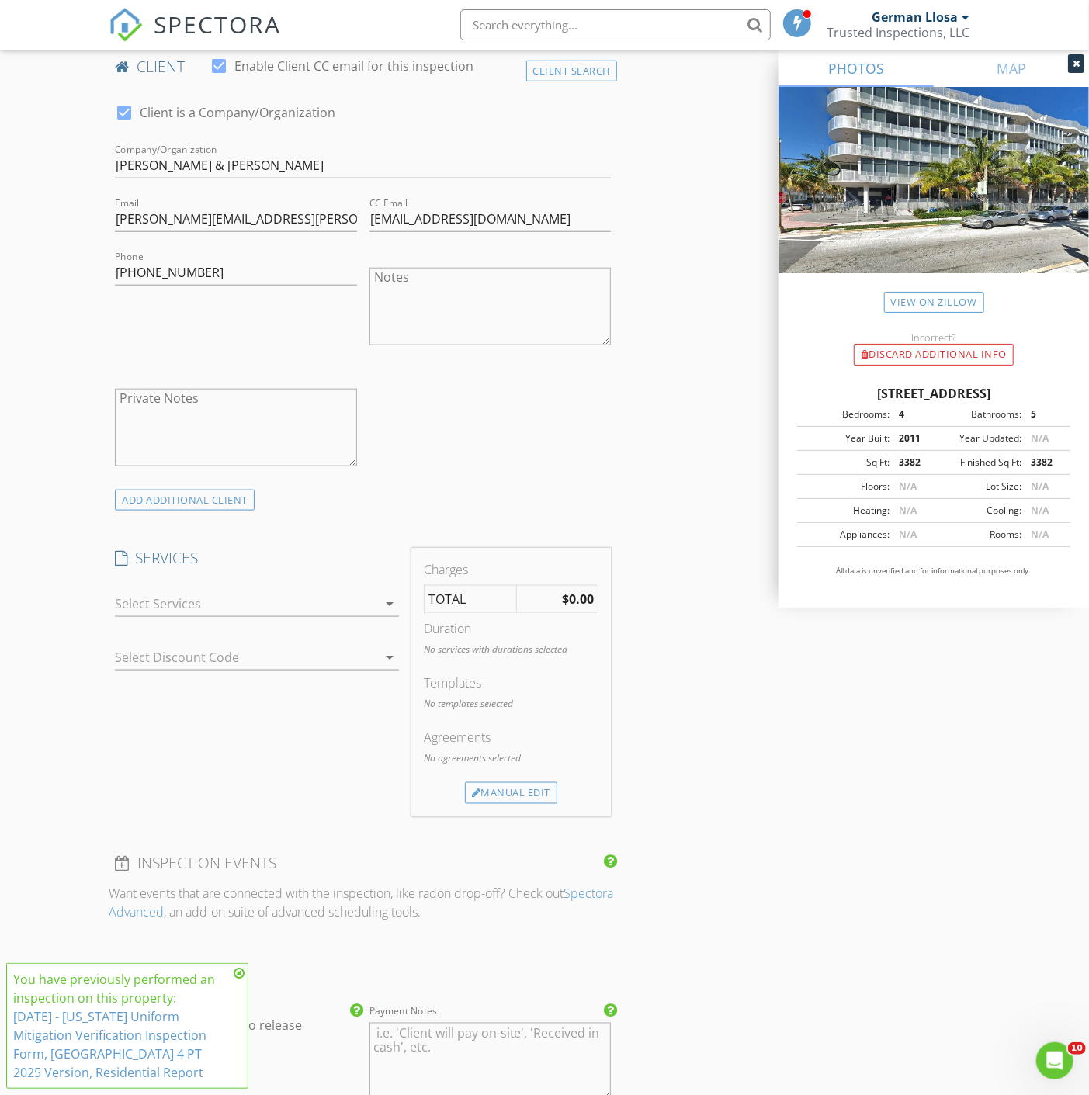
click at [299, 607] on div at bounding box center [246, 604] width 262 height 25
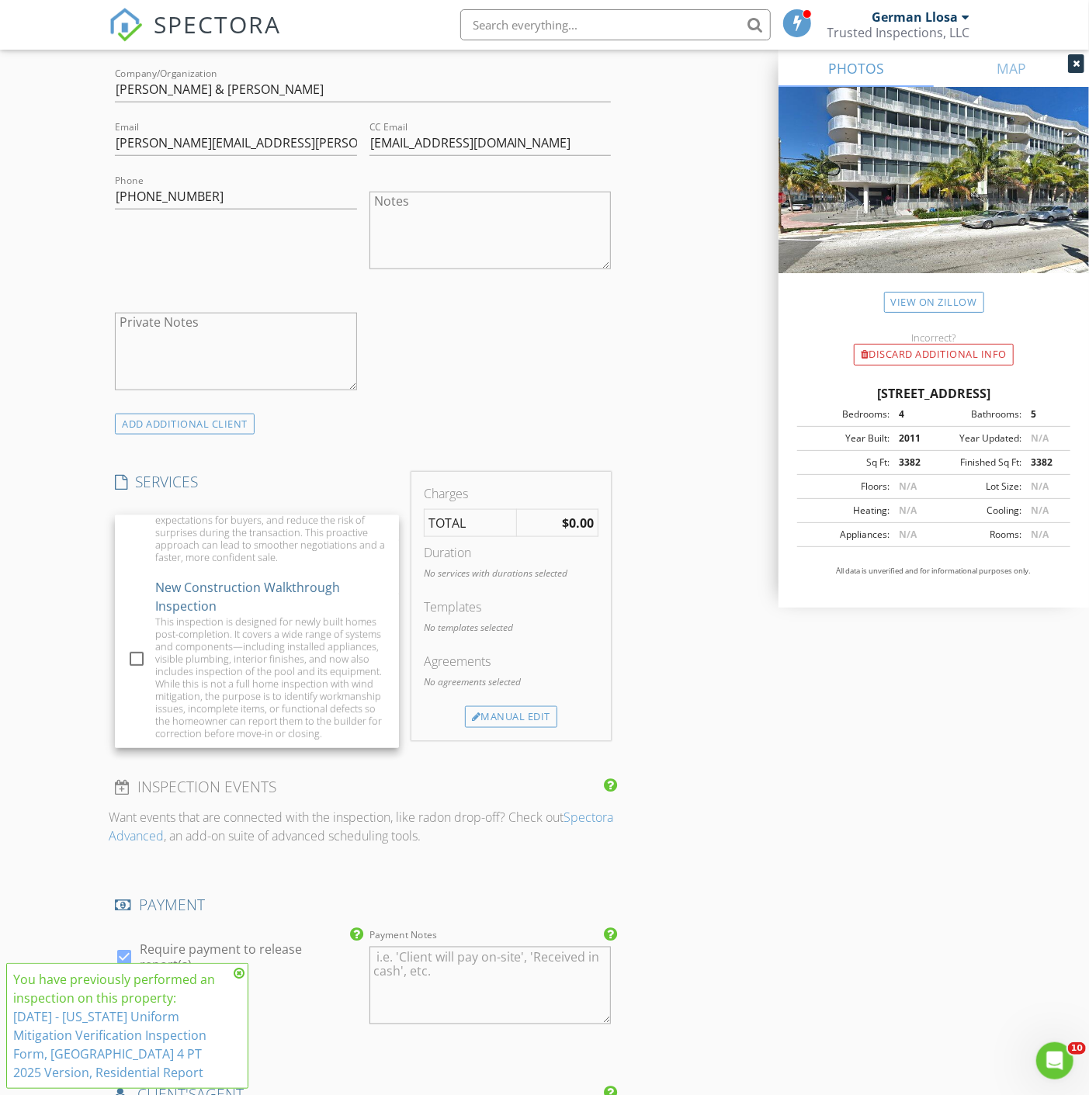
scroll to position [862, 0]
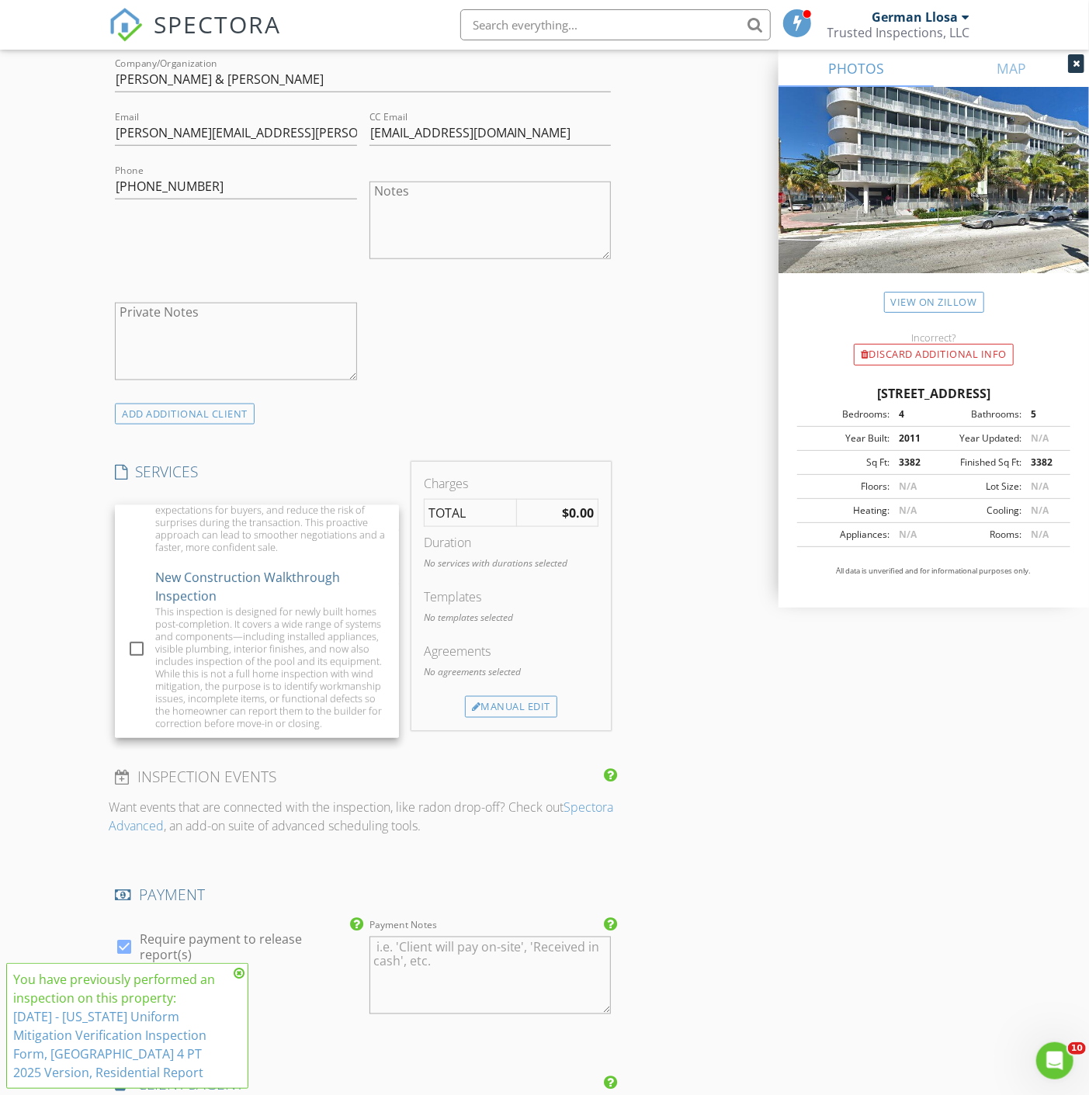
drag, startPoint x: 420, startPoint y: 773, endPoint x: 492, endPoint y: 730, distance: 84.3
click at [428, 772] on h4 "INSPECTION EVENTS" at bounding box center [363, 778] width 496 height 20
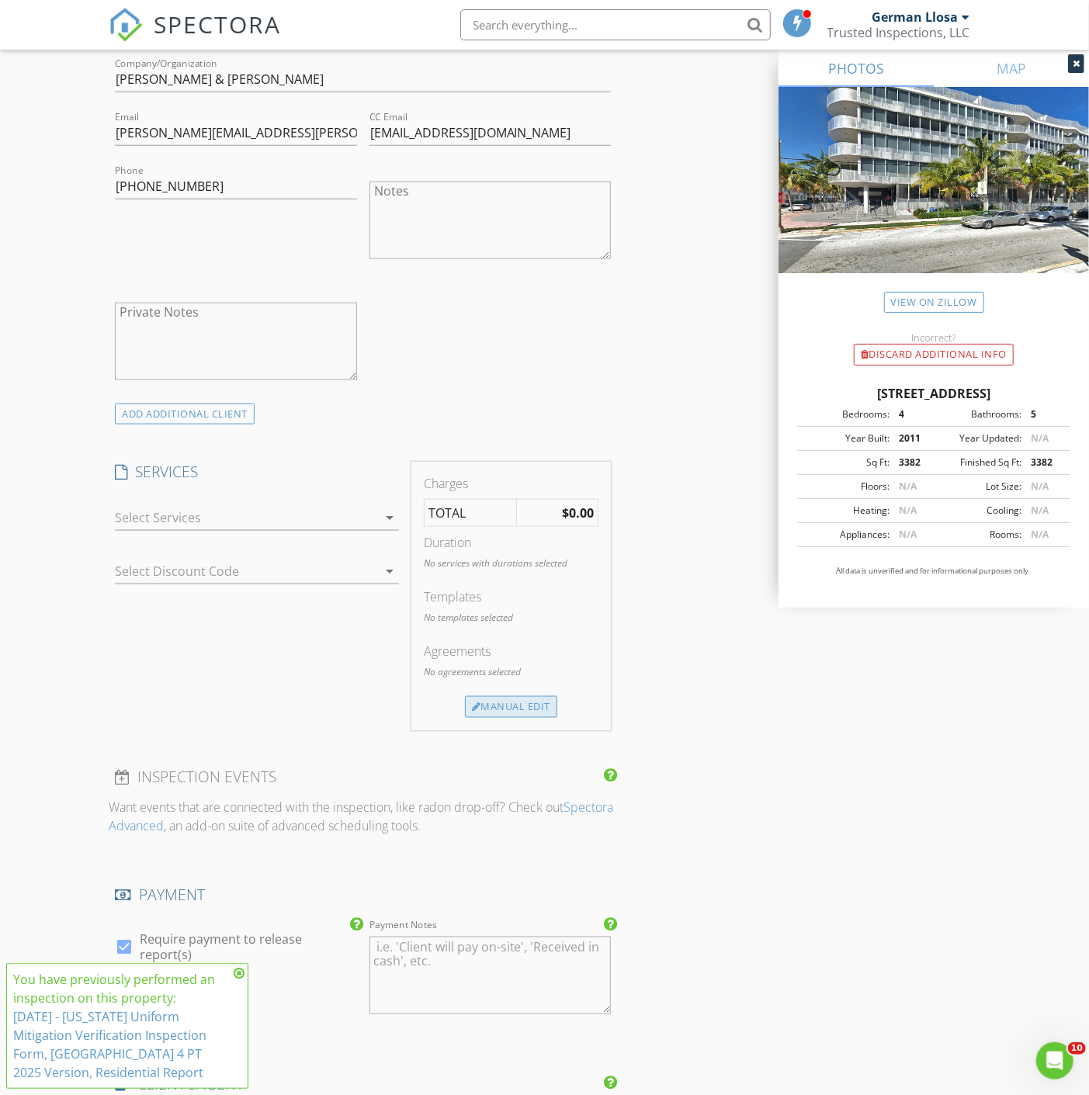
click at [510, 705] on div "Manual Edit" at bounding box center [511, 707] width 92 height 22
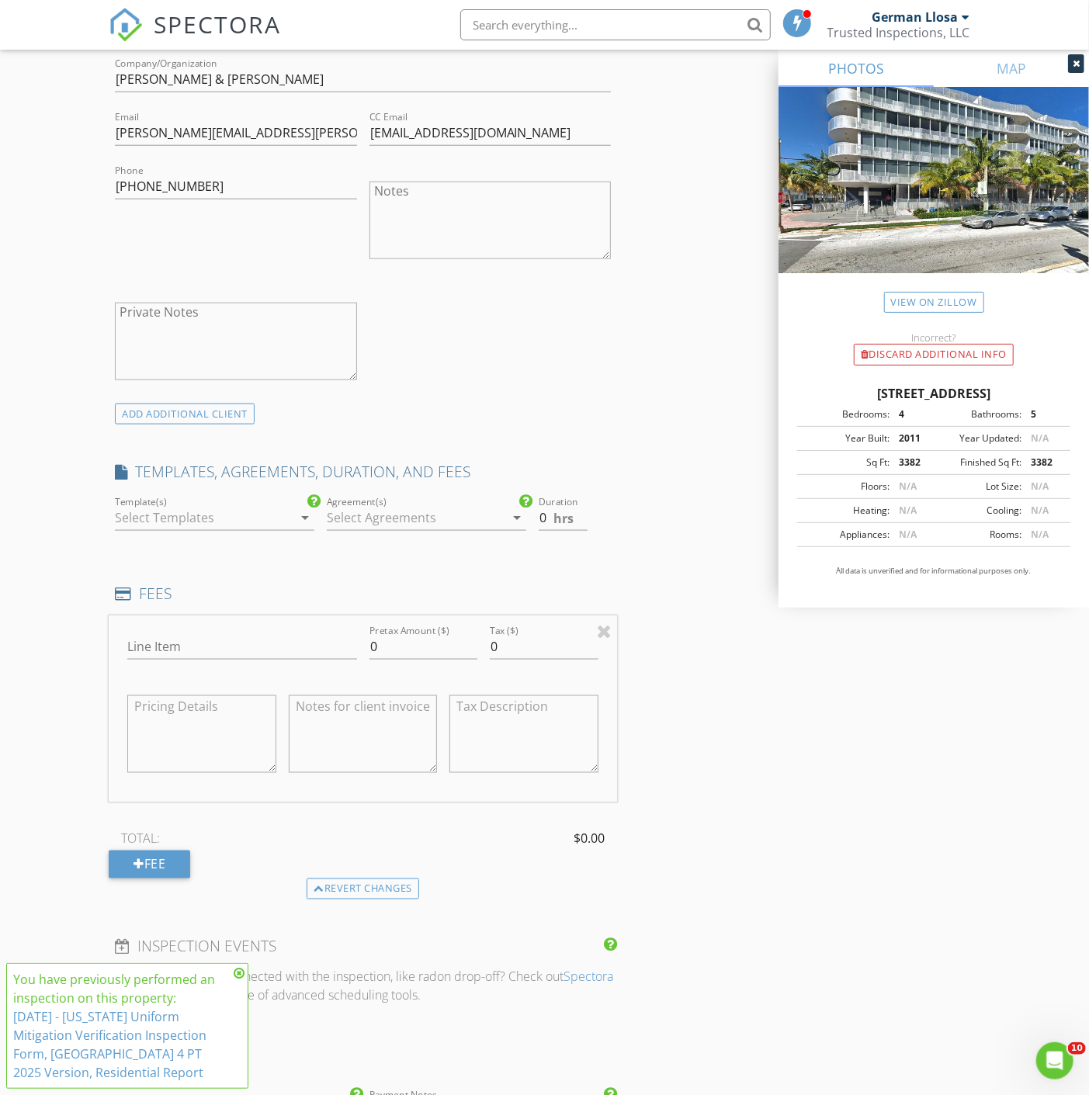
click at [188, 522] on div at bounding box center [204, 517] width 178 height 25
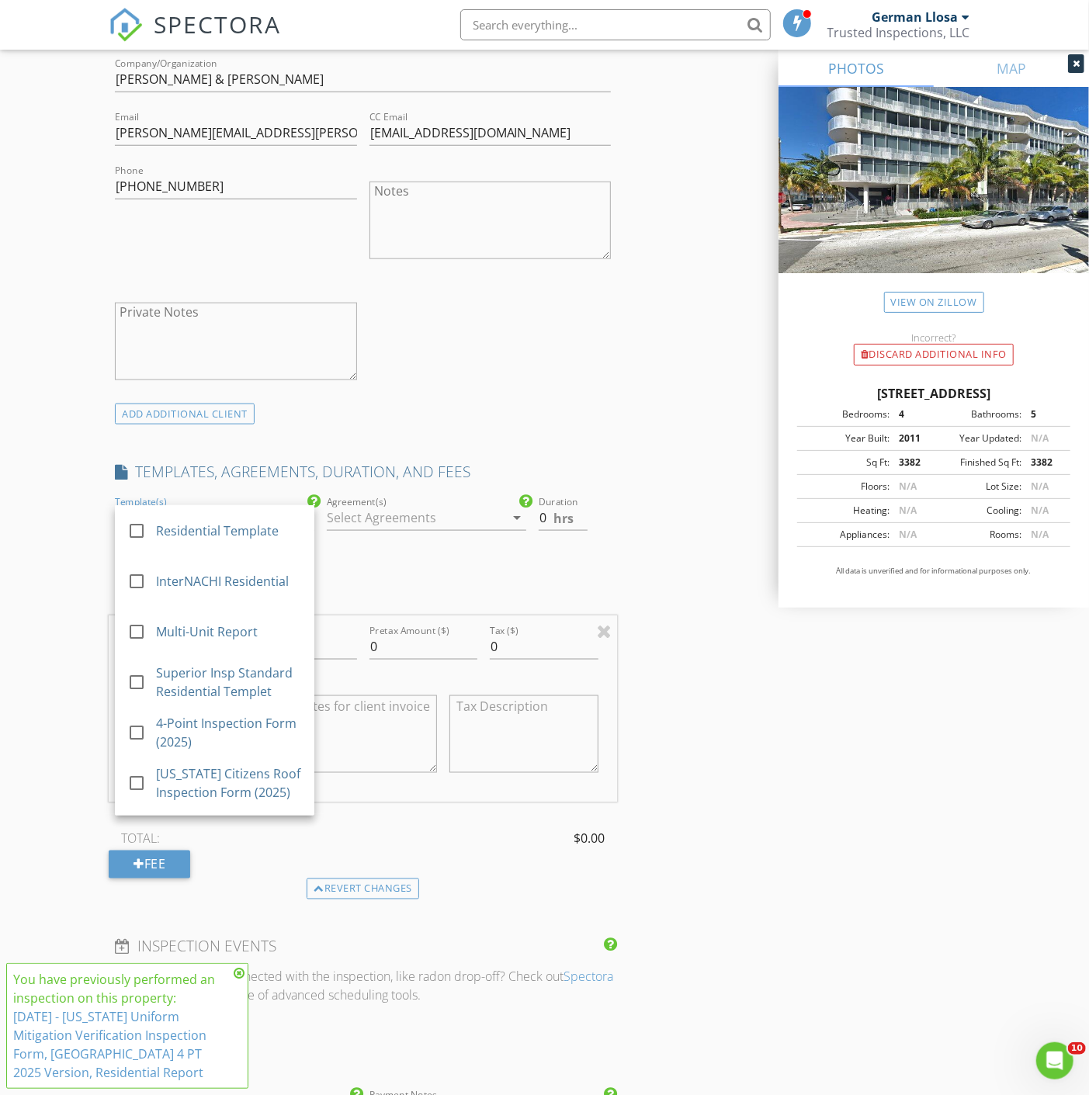
drag, startPoint x: 2, startPoint y: 524, endPoint x: 17, endPoint y: 529, distance: 16.4
click at [4, 526] on div "New Inspection Click here to use the New Order Form INSPECTOR(S) check_box Germ…" at bounding box center [544, 648] width 1089 height 2841
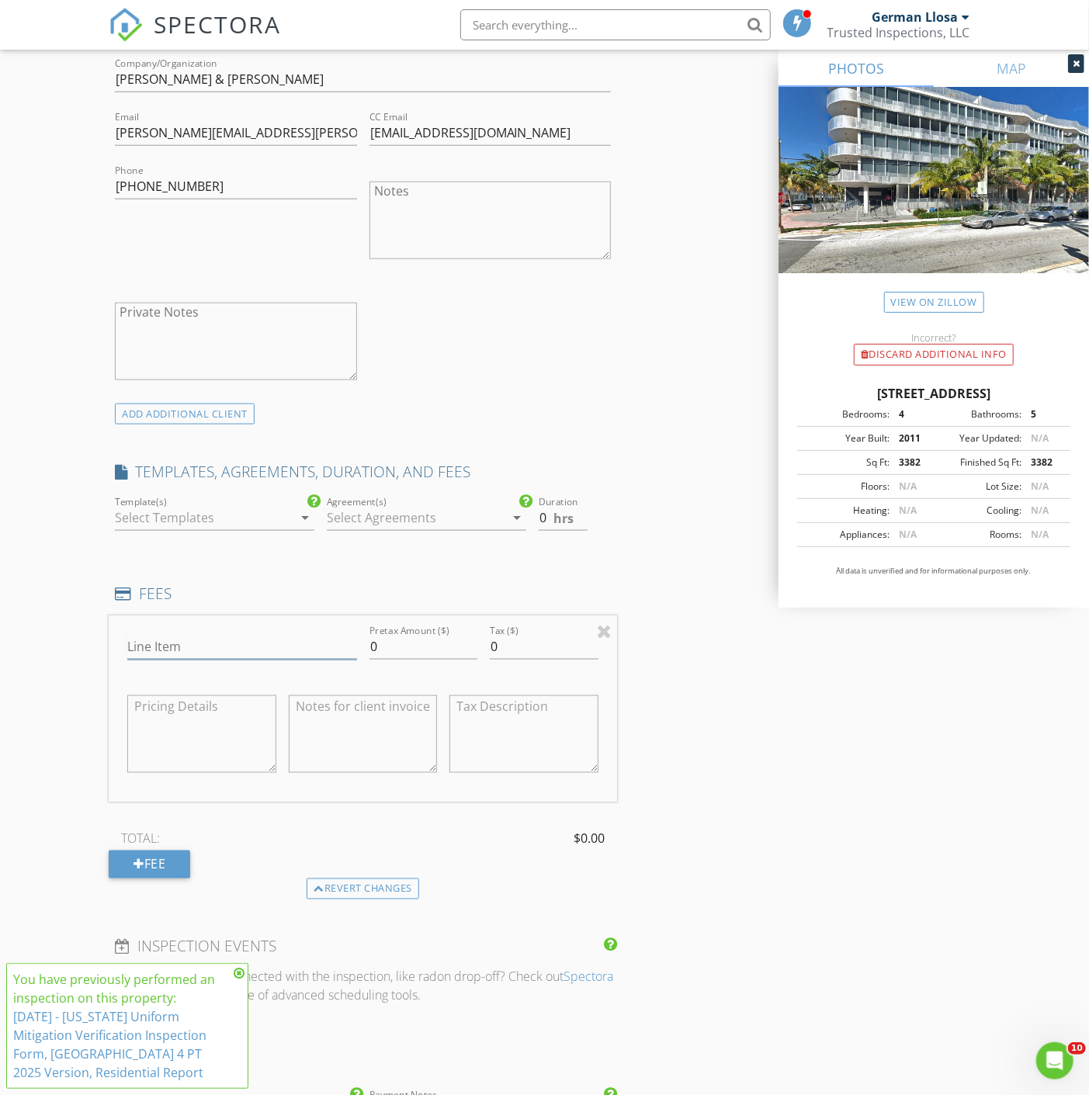
click at [194, 640] on input "Line Item" at bounding box center [241, 647] width 229 height 26
click at [29, 624] on div "New Inspection Click here to use the New Order Form INSPECTOR(S) check_box Germ…" at bounding box center [544, 648] width 1089 height 2841
click at [186, 526] on div at bounding box center [204, 517] width 178 height 25
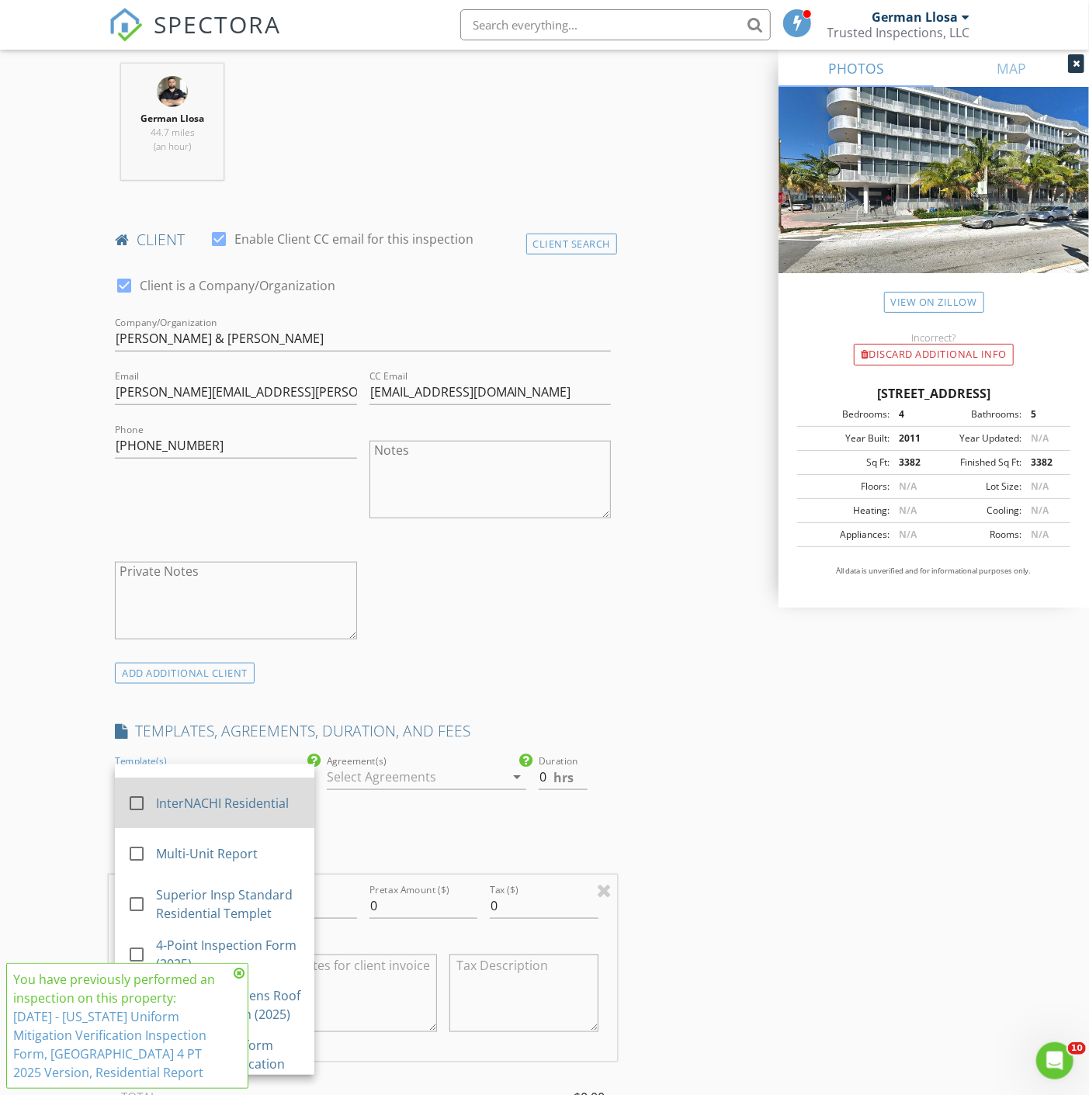
scroll to position [0, 0]
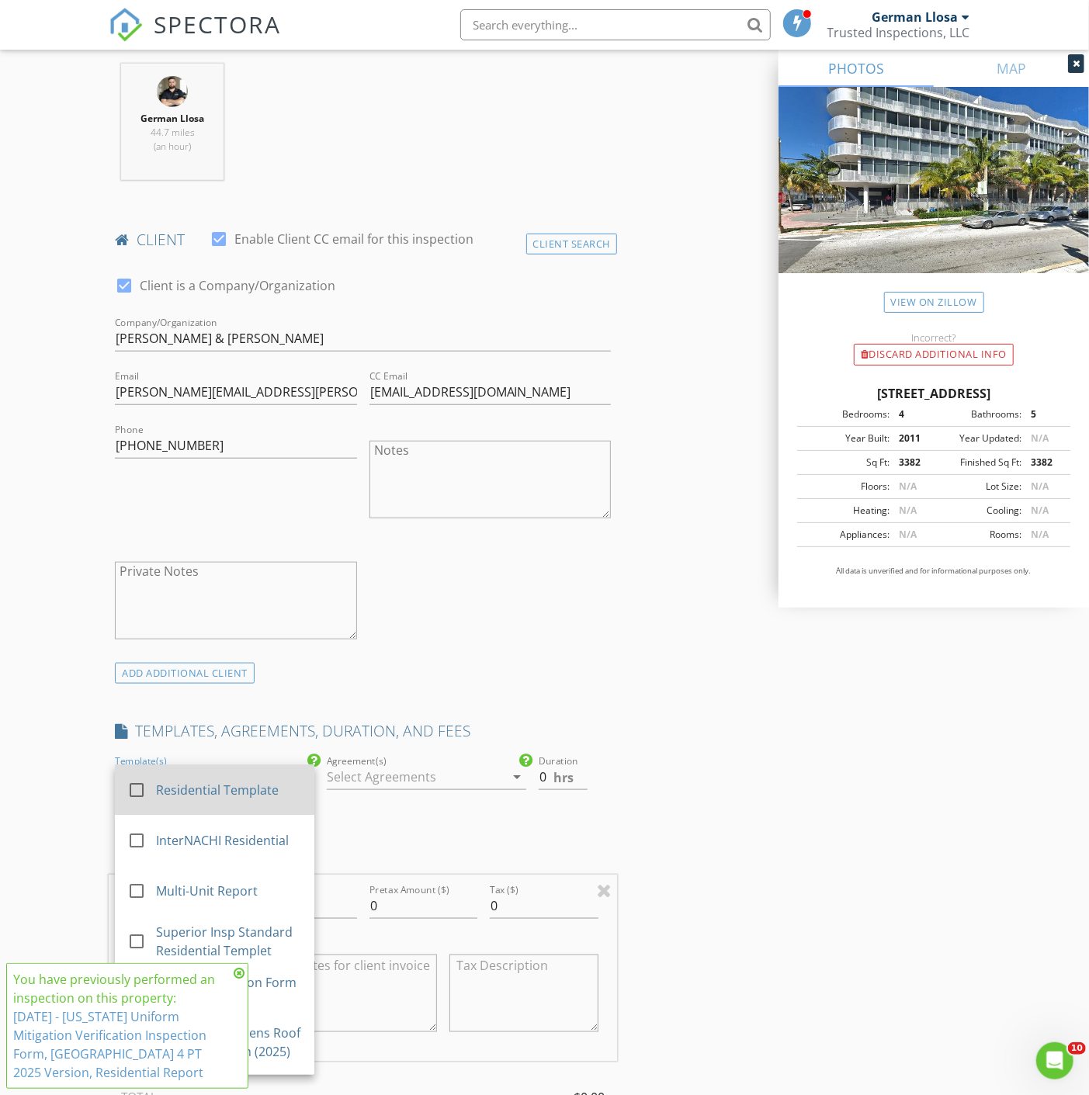
click at [141, 788] on div at bounding box center [136, 790] width 26 height 26
drag, startPoint x: 43, startPoint y: 758, endPoint x: 78, endPoint y: 751, distance: 35.0
click at [44, 758] on div "New Inspection Click here to use the New Order Form INSPECTOR(S) check_box Germ…" at bounding box center [544, 908] width 1089 height 2841
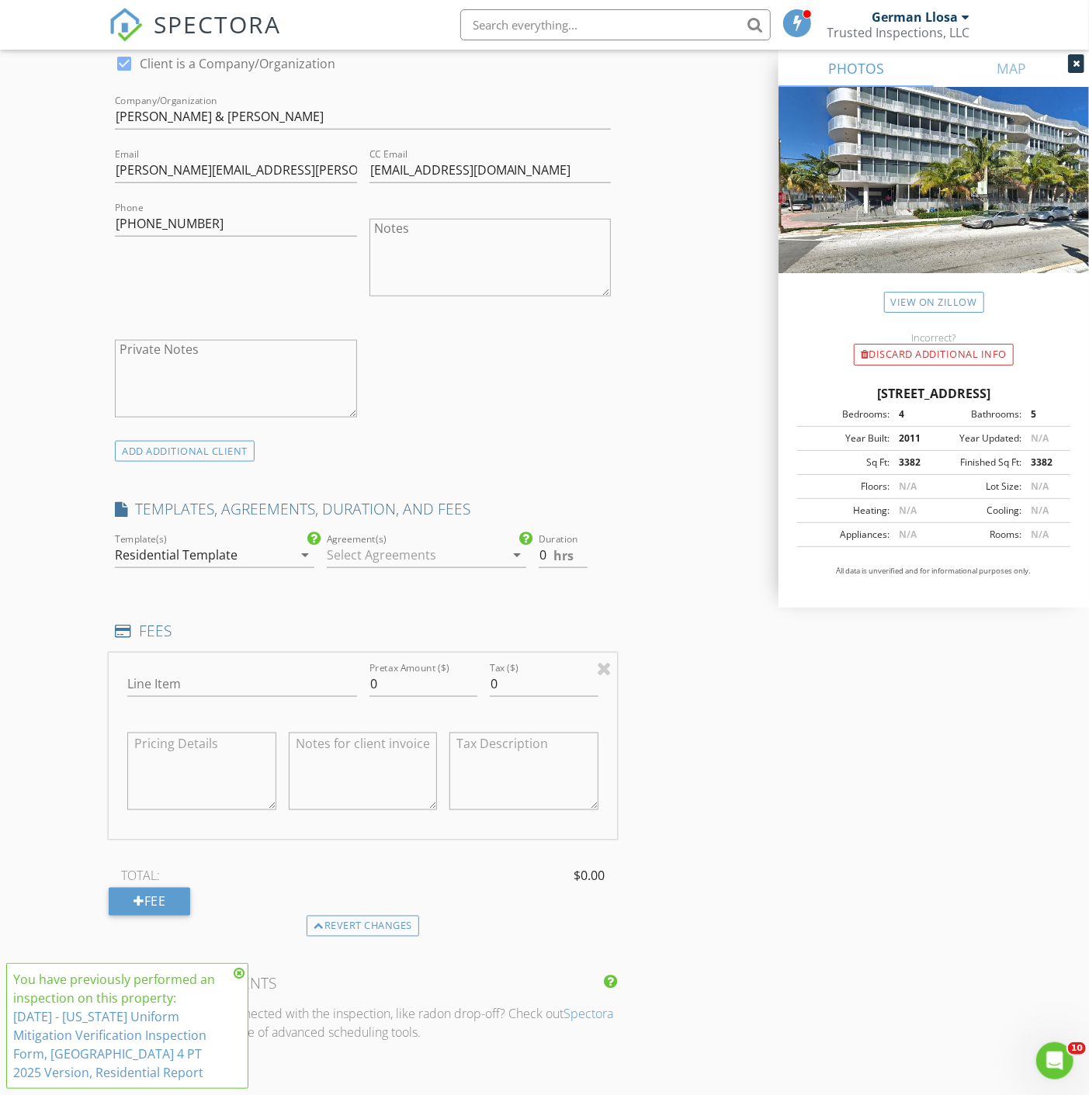
scroll to position [862, 0]
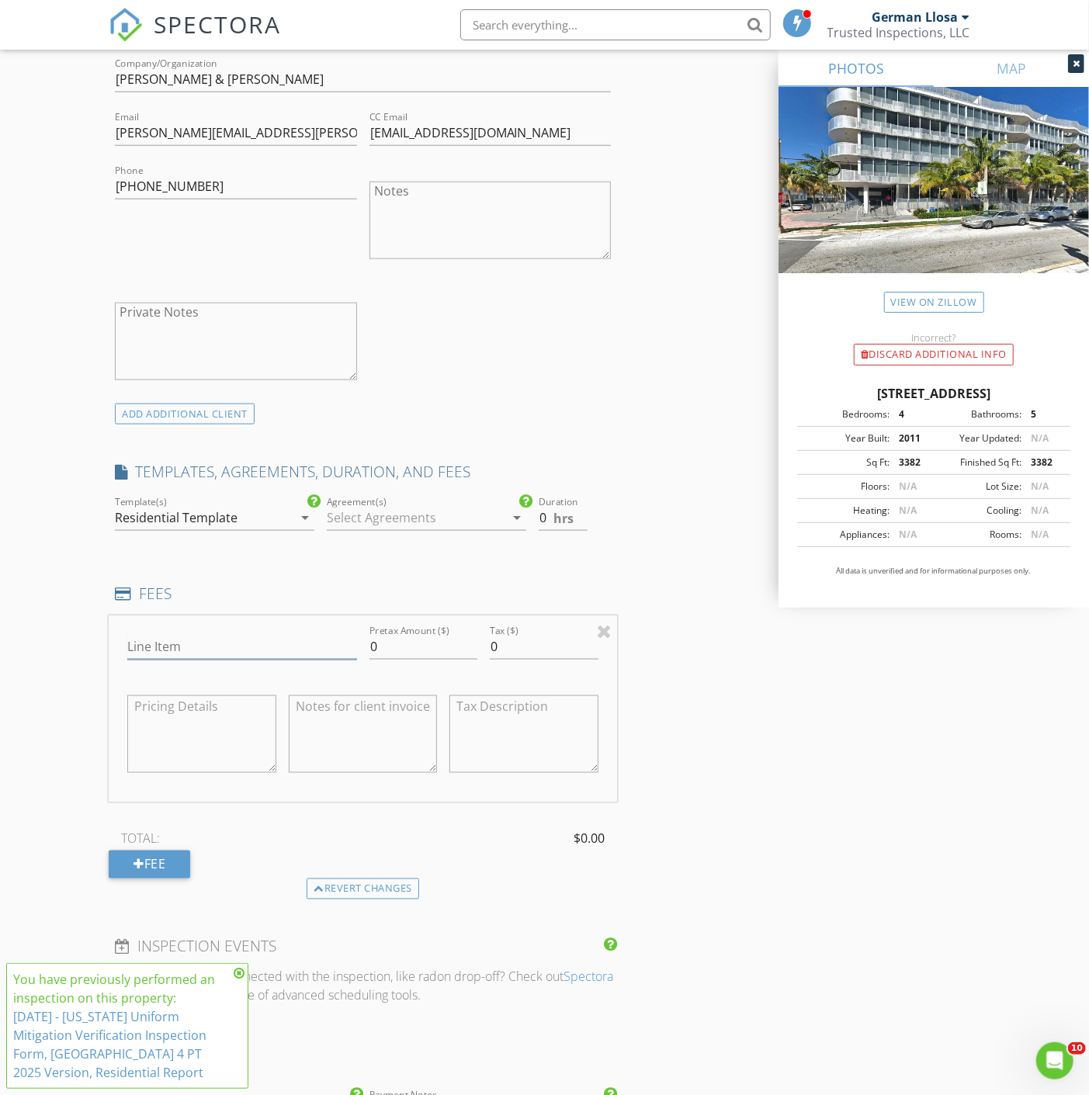
click at [202, 652] on input "Line Item" at bounding box center [241, 647] width 229 height 26
type input "Mold Sample Testing"
drag, startPoint x: 390, startPoint y: 643, endPoint x: 128, endPoint y: 618, distance: 262.8
click at [141, 619] on div "Line Item Mold Sample Testing Pretax Amount ($) 0 Tax ($) 0" at bounding box center [363, 709] width 508 height 187
type input "450"
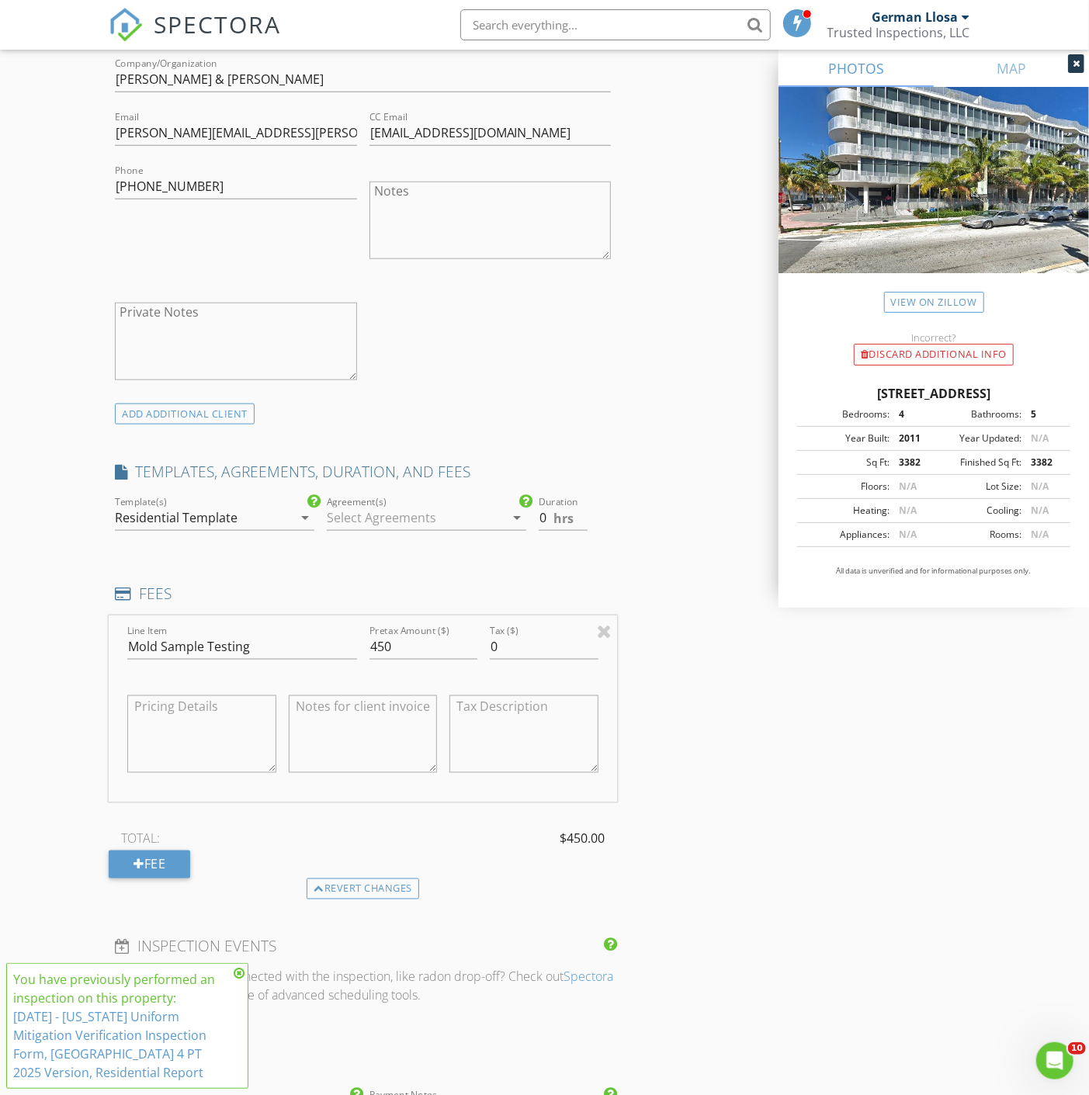
click at [213, 734] on textarea at bounding box center [201, 735] width 149 height 78
type textarea "x3 Samples"
click at [275, 599] on h4 "FEES" at bounding box center [363, 594] width 496 height 20
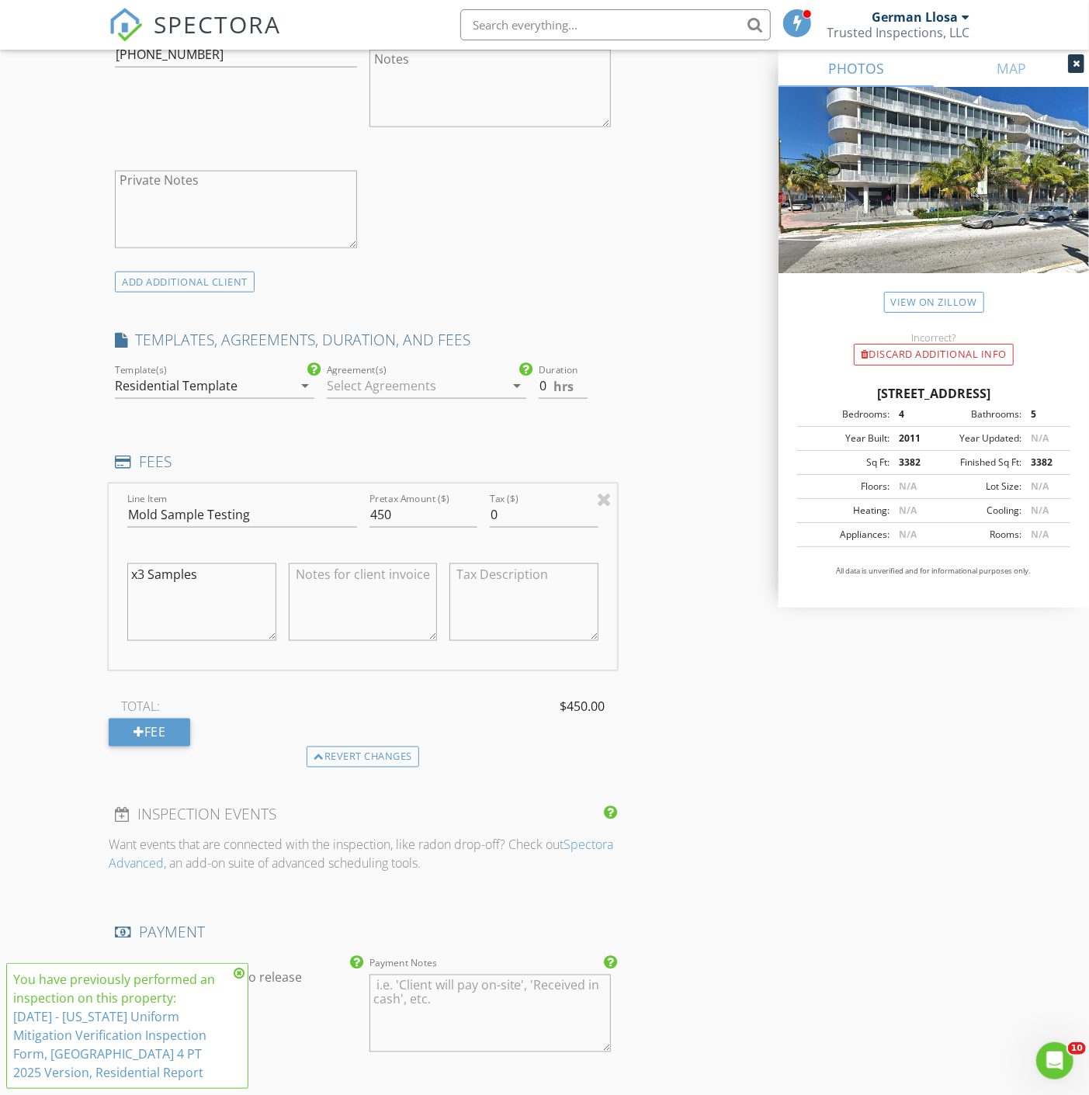
scroll to position [1207, 0]
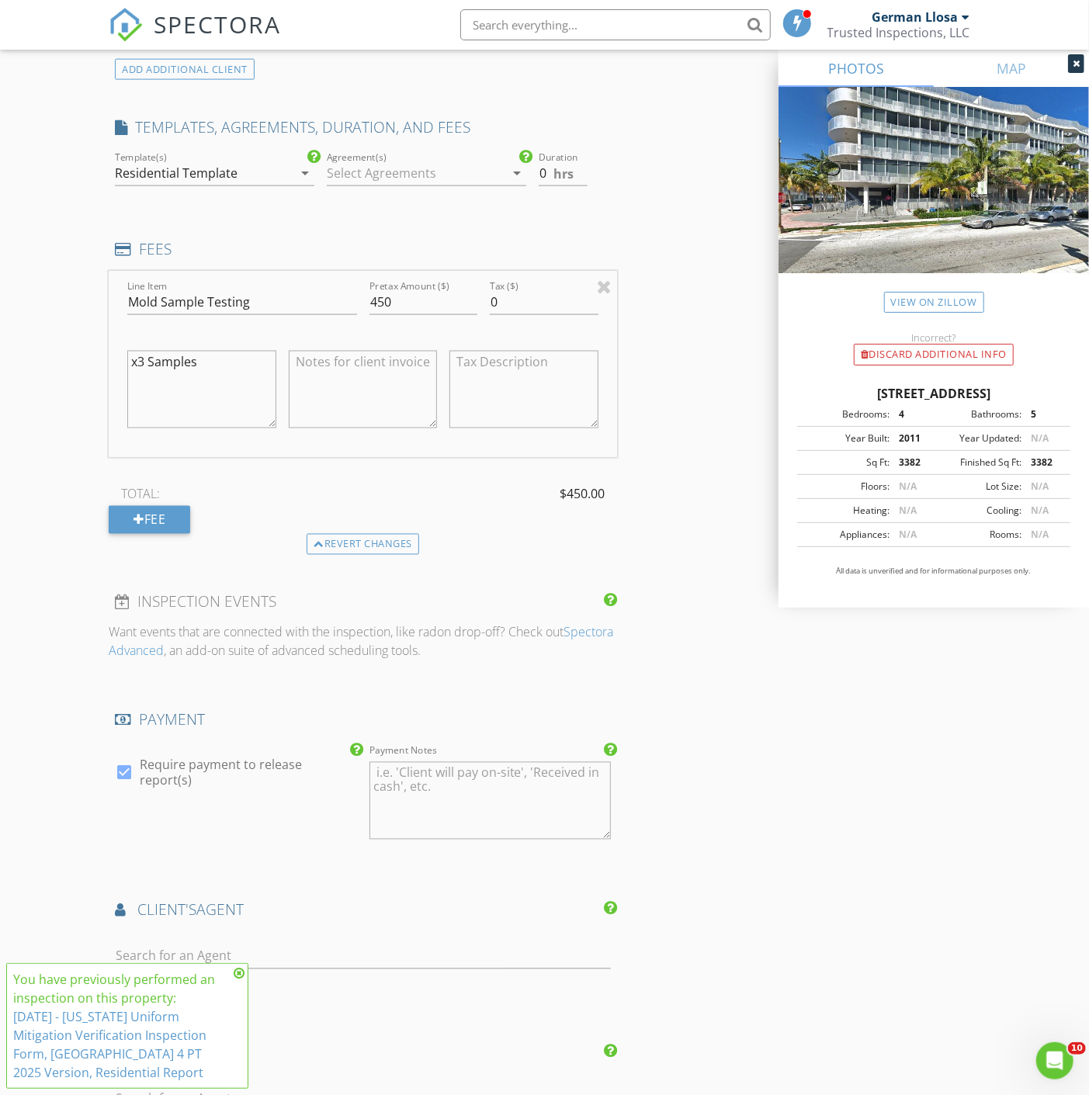
click at [242, 973] on icon at bounding box center [239, 973] width 11 height 12
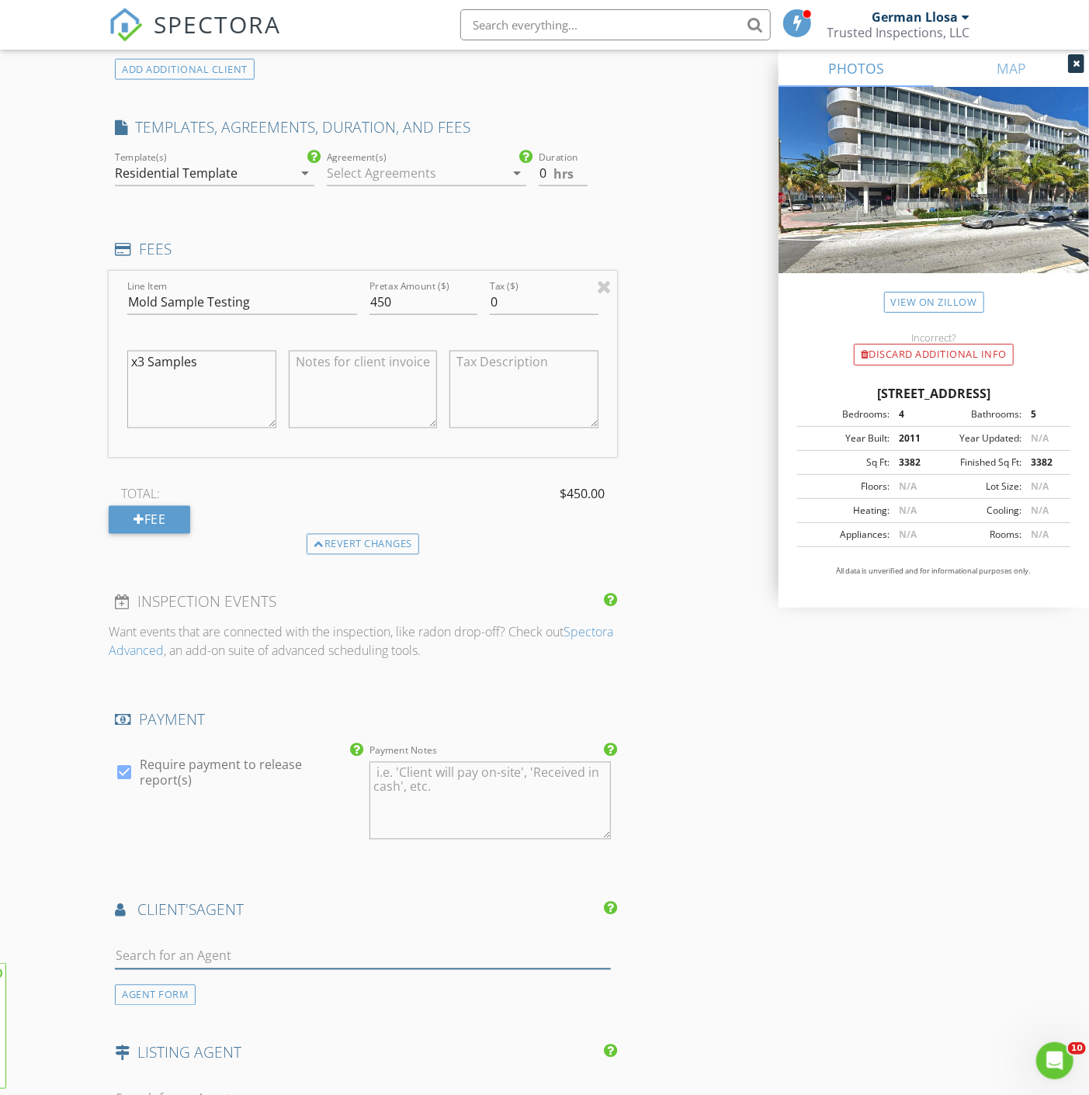
click at [242, 959] on input "text" at bounding box center [363, 957] width 496 height 26
type input "lucas"
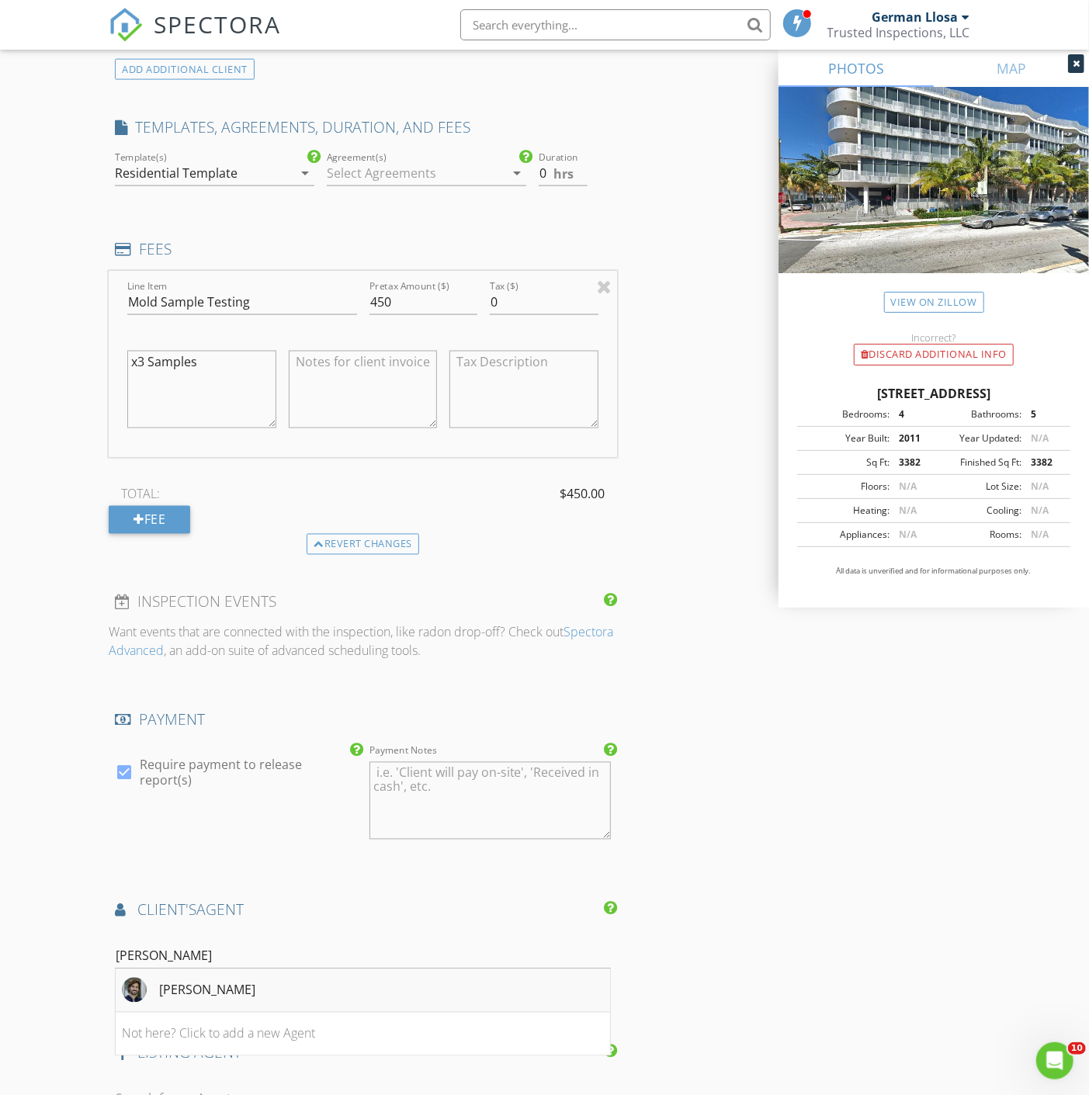
click at [147, 988] on div "[PERSON_NAME]" at bounding box center [189, 990] width 134 height 25
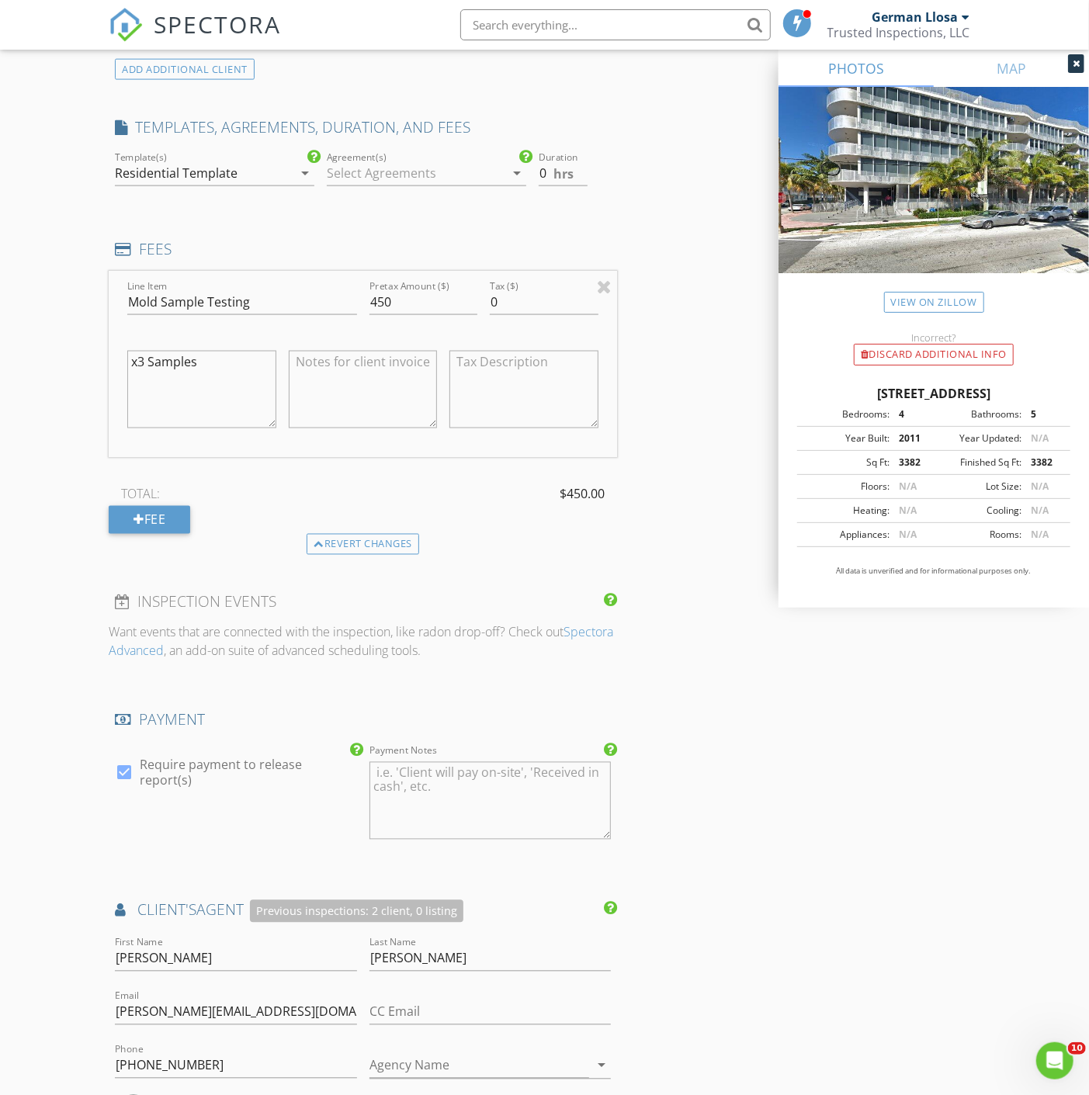
click at [43, 980] on div "New Inspection Click here to use the New Order Form INSPECTOR(S) check_box Germ…" at bounding box center [544, 481] width 1089 height 3195
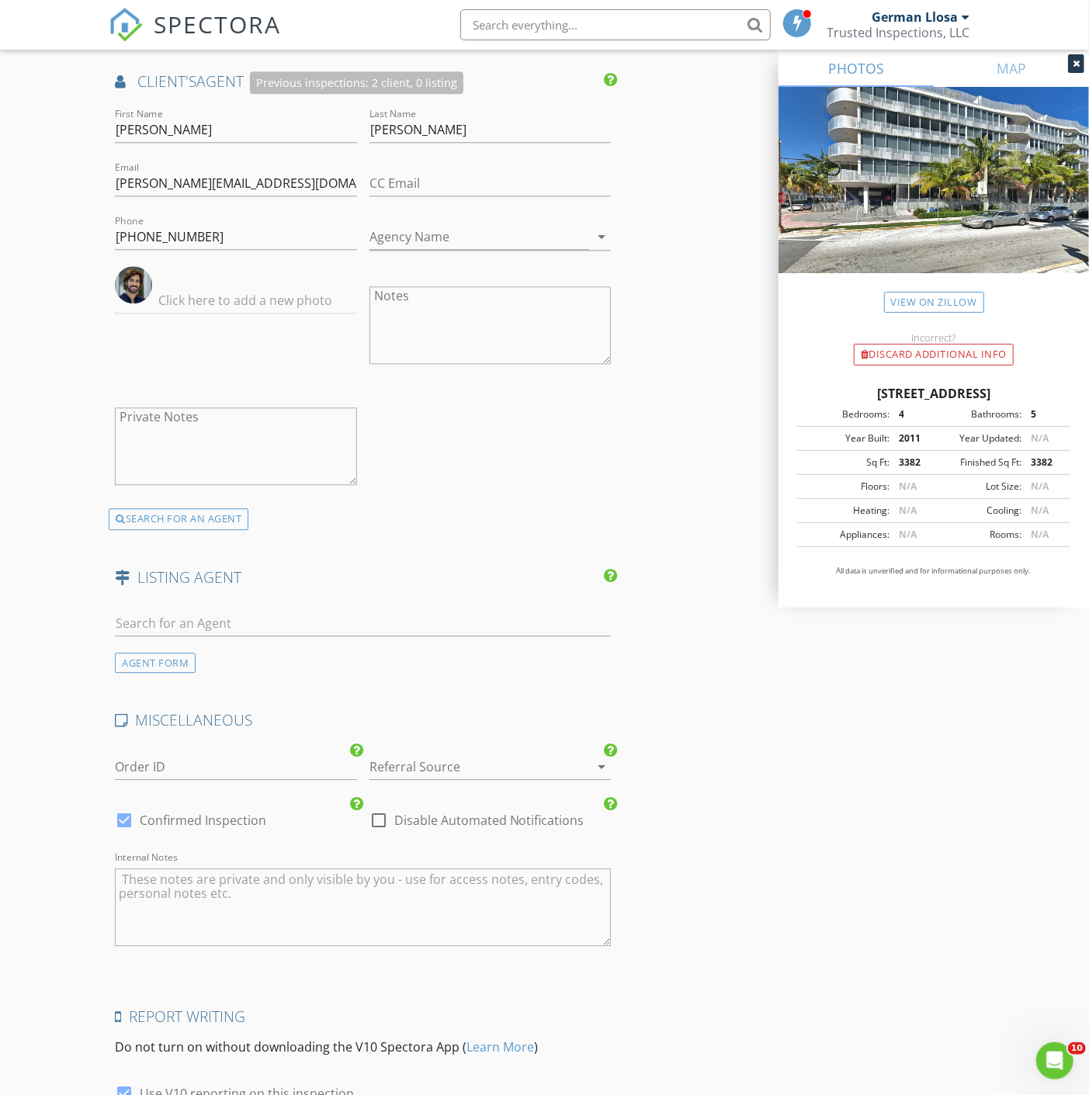
scroll to position [1580, 0]
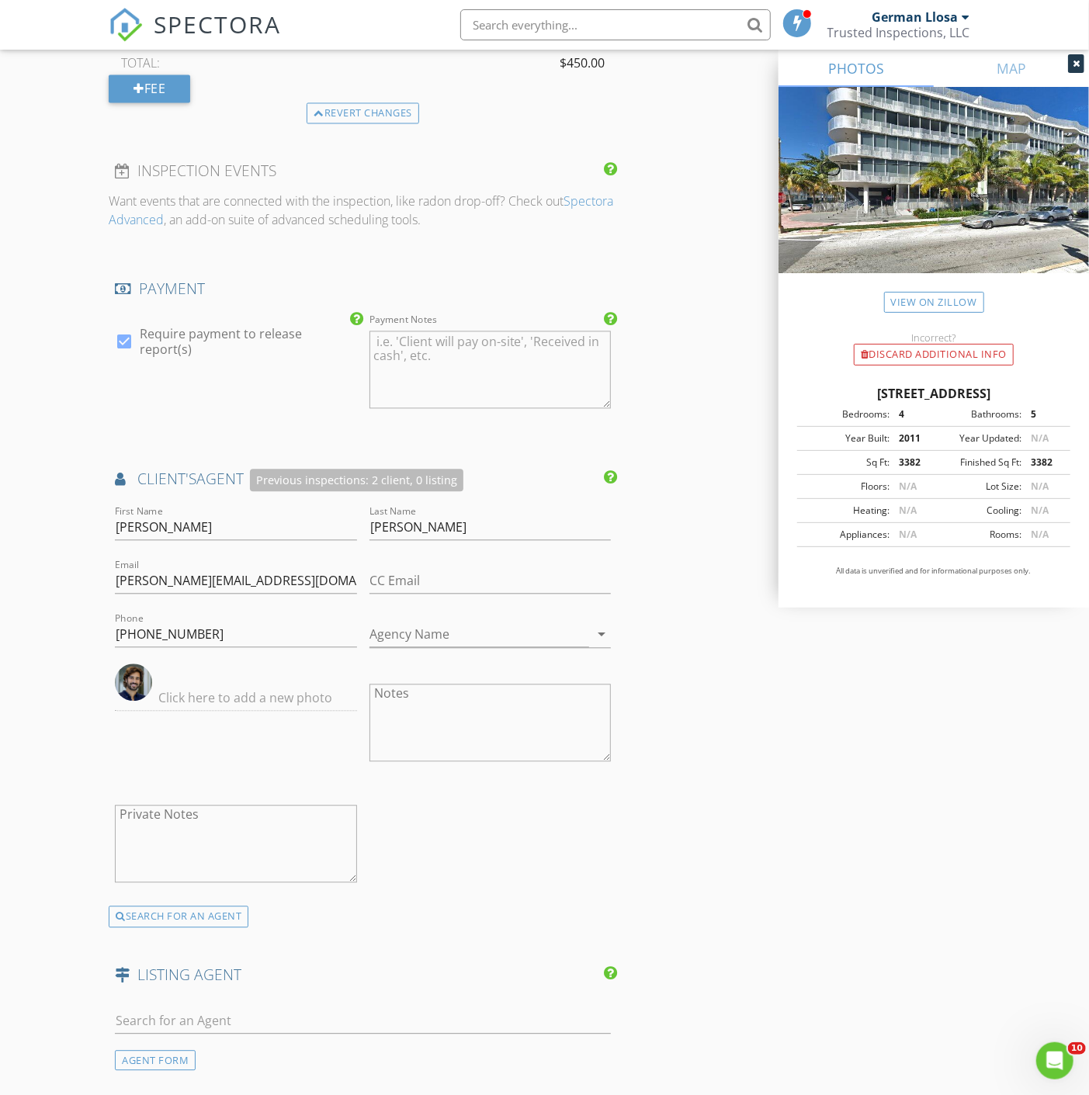
drag, startPoint x: 859, startPoint y: 773, endPoint x: 798, endPoint y: 648, distance: 139.2
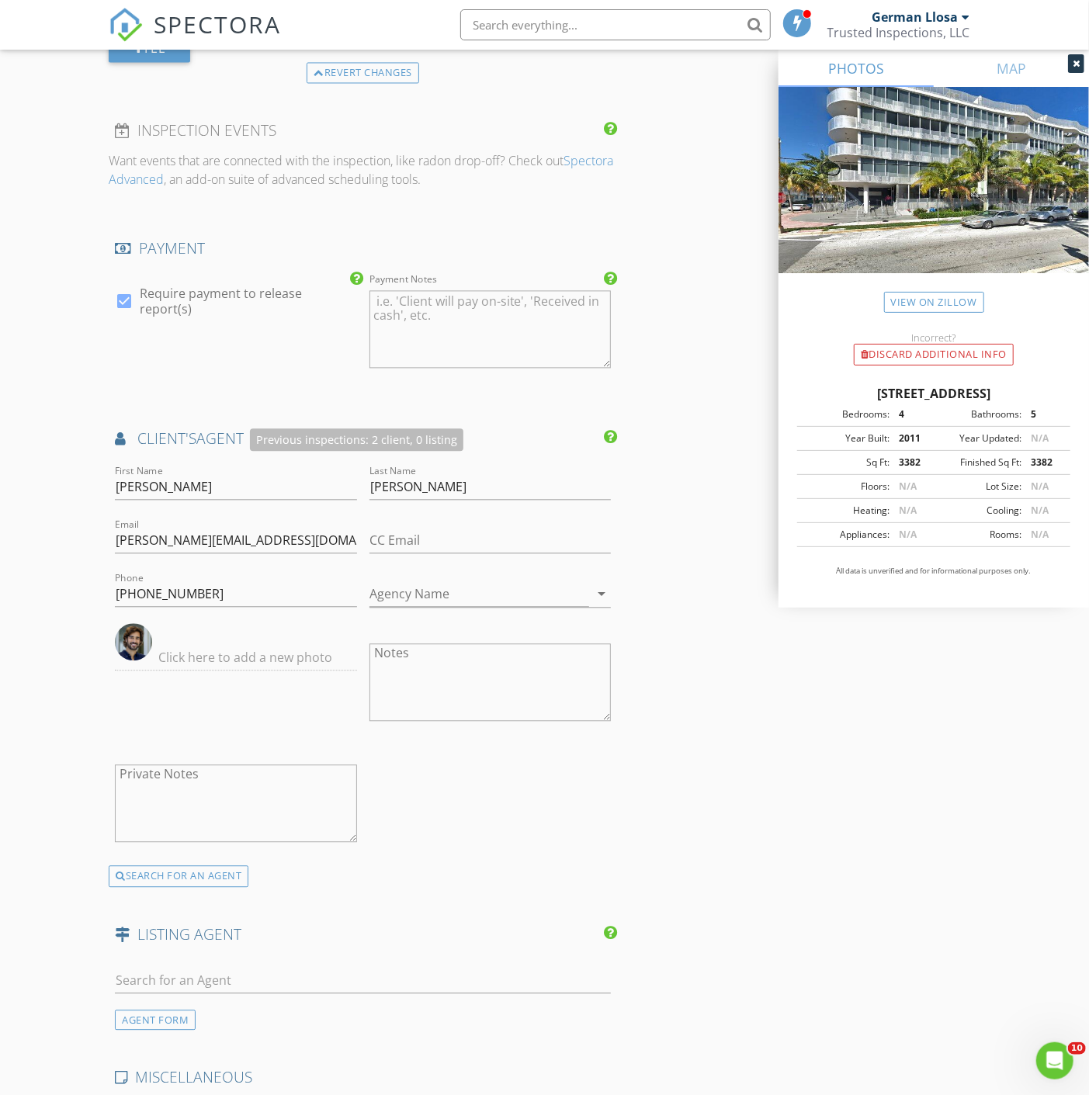
scroll to position [2191, 0]
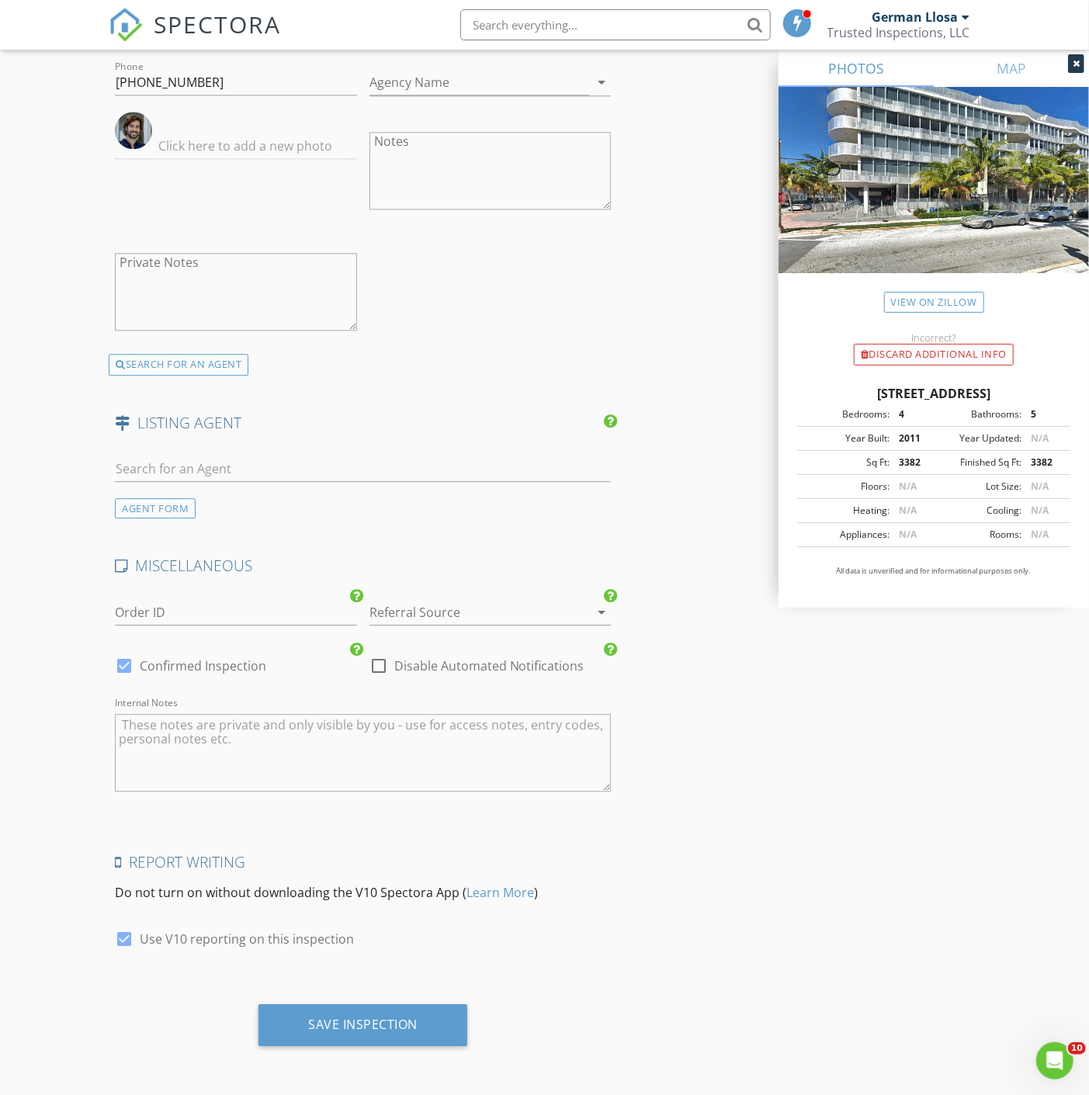
drag, startPoint x: 733, startPoint y: 420, endPoint x: 685, endPoint y: 692, distance: 275.9
click at [337, 1019] on div "Save Inspection" at bounding box center [362, 1025] width 109 height 16
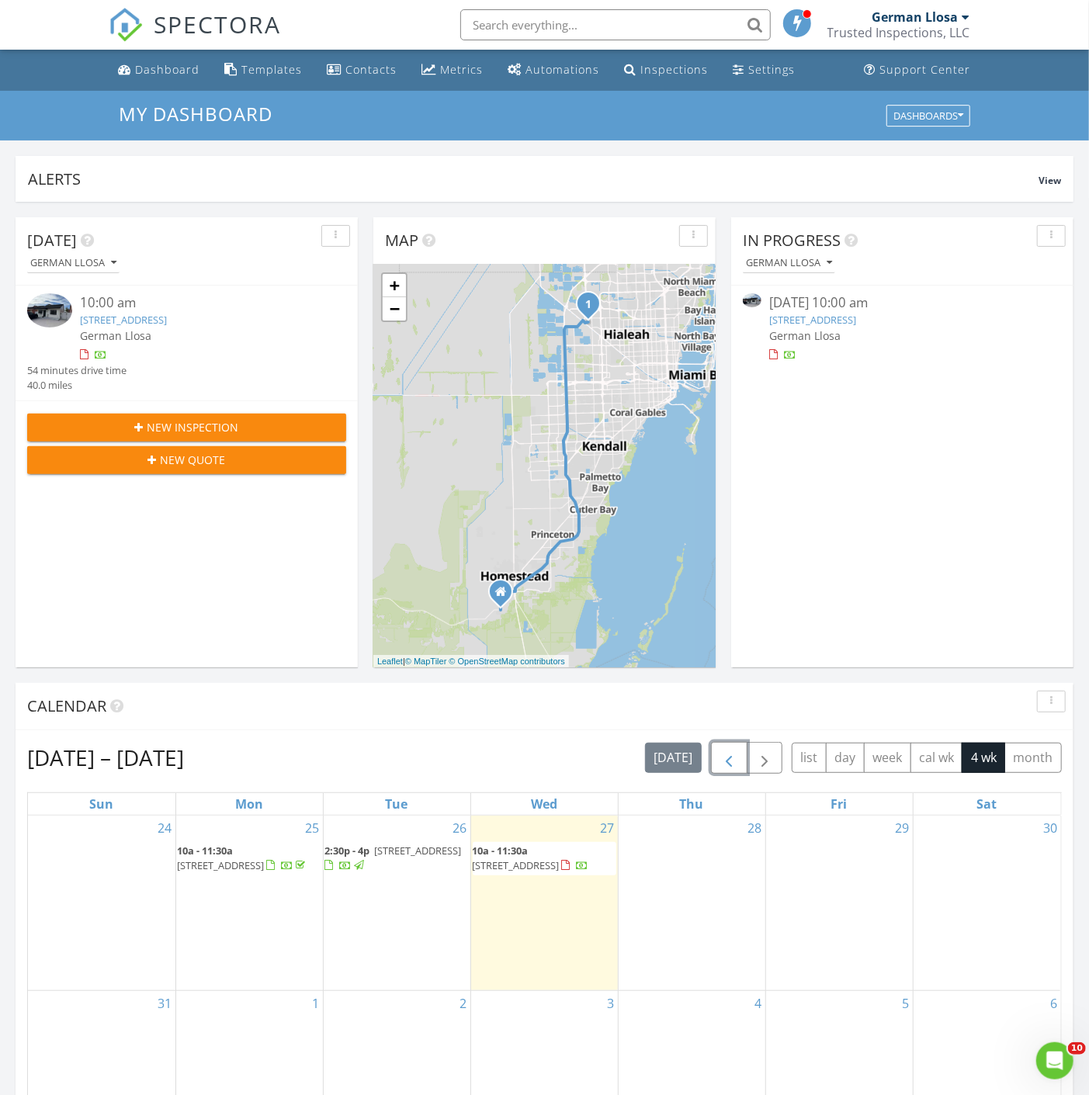
click at [734, 765] on span "button" at bounding box center [729, 758] width 19 height 19
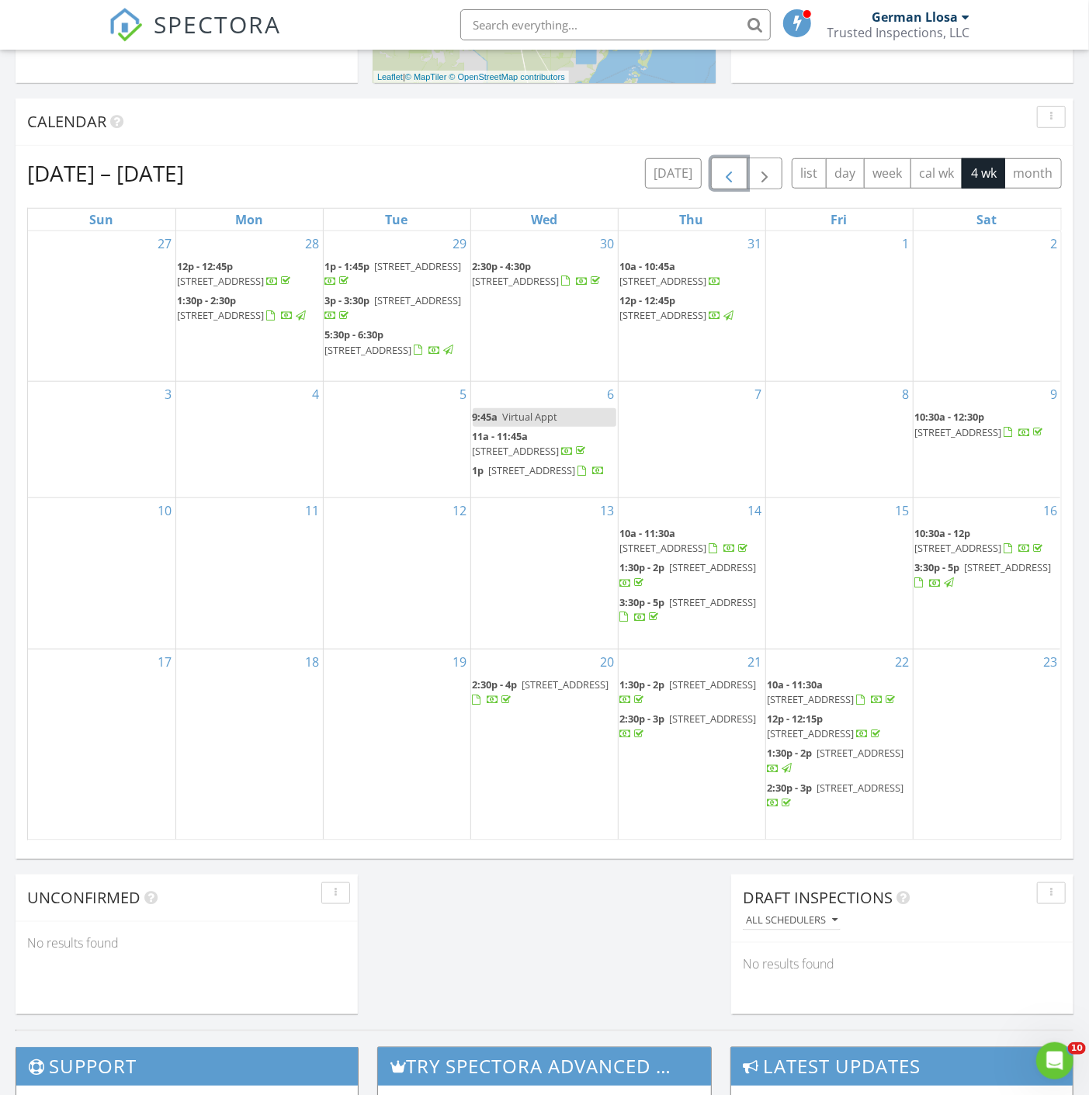
scroll to position [603, 0]
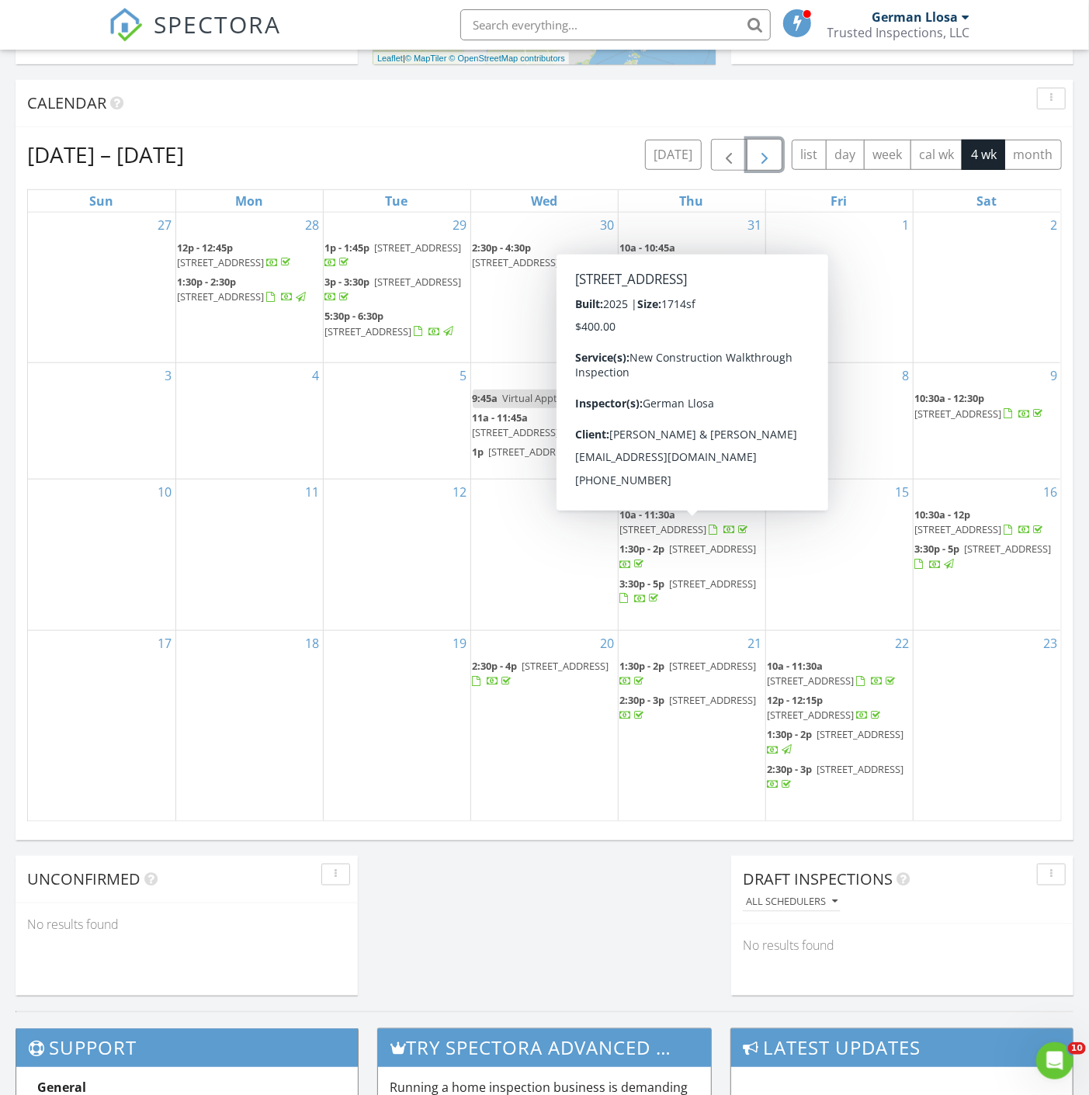
click at [761, 156] on span "button" at bounding box center [764, 155] width 19 height 19
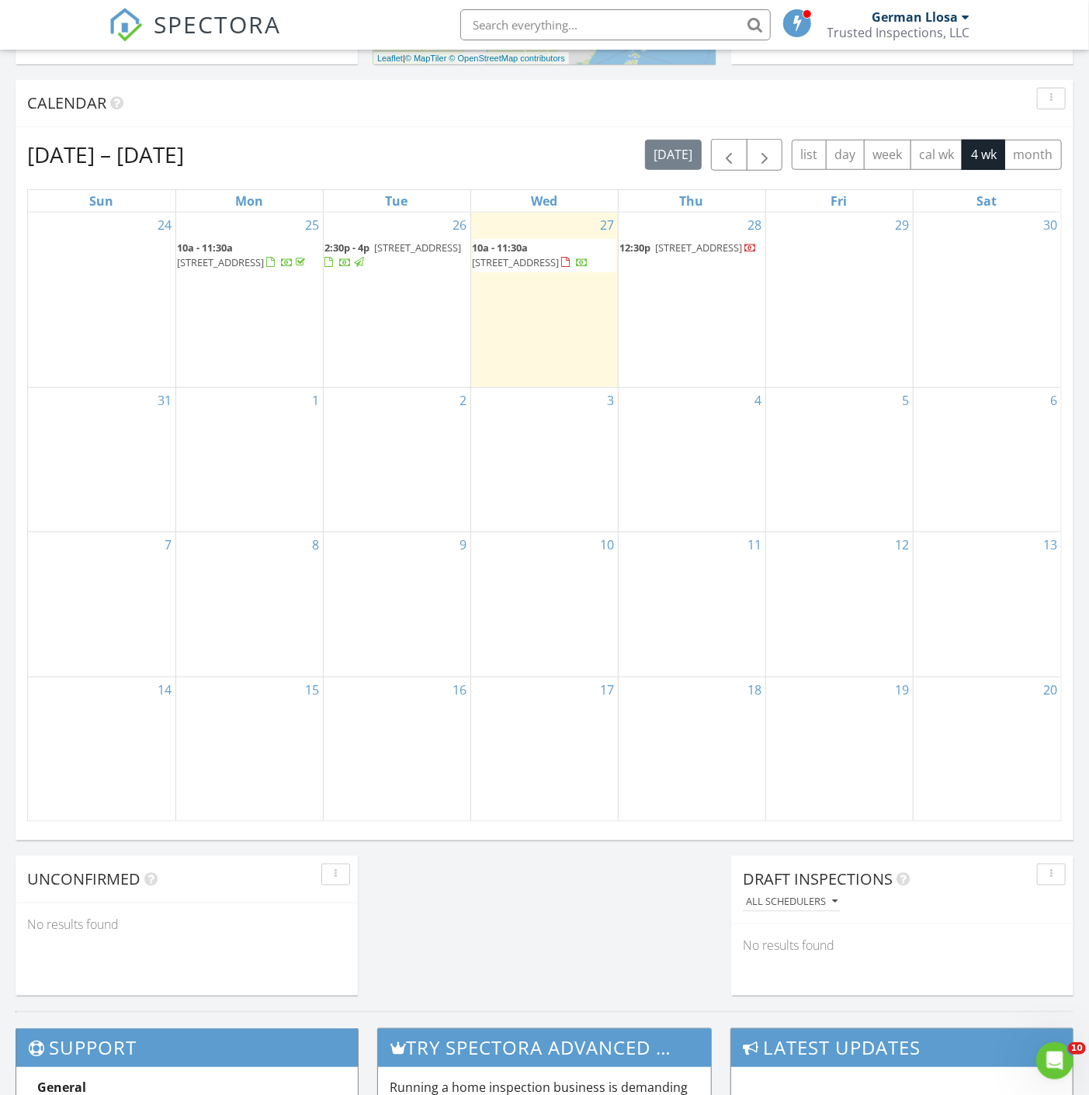
click at [624, 136] on div "Aug 24 – Sep 20, 2025 today list day week cal wk 4 wk month Sun Mon Tue Wed Thu…" at bounding box center [545, 480] width 1058 height 706
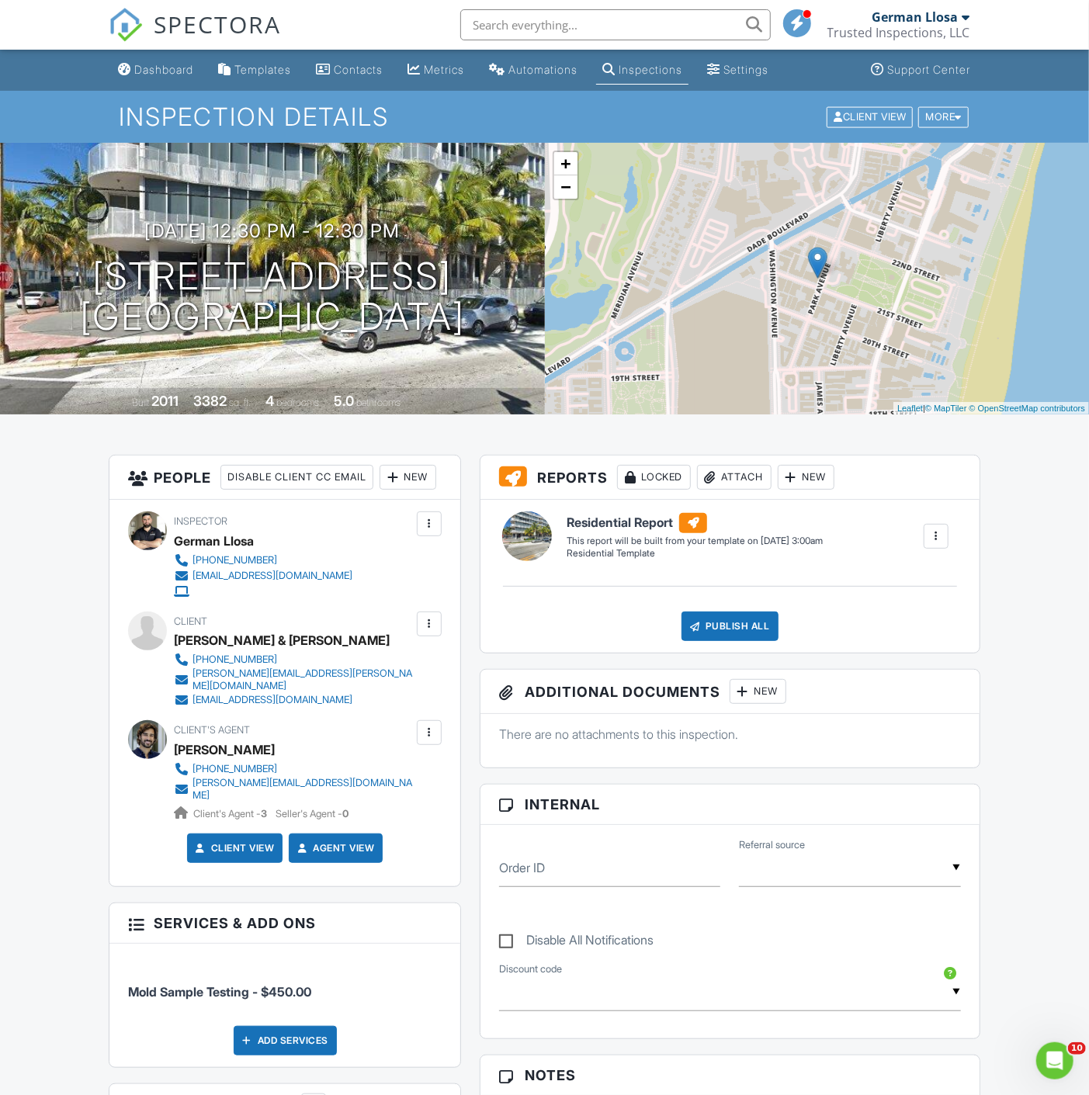
drag, startPoint x: 518, startPoint y: 761, endPoint x: 545, endPoint y: 483, distance: 279.2
